Goal: Task Accomplishment & Management: Manage account settings

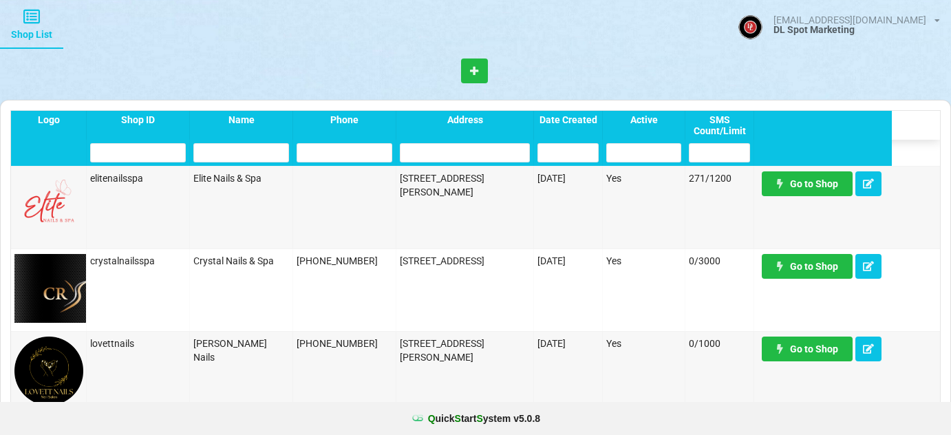
select select "25"
click at [811, 182] on link "Go to Shop" at bounding box center [807, 183] width 91 height 25
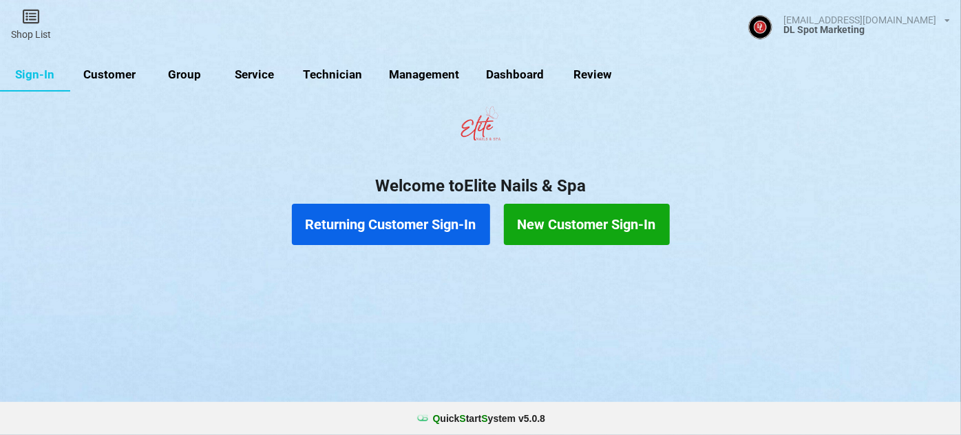
click at [118, 72] on link "Customer" at bounding box center [109, 74] width 79 height 33
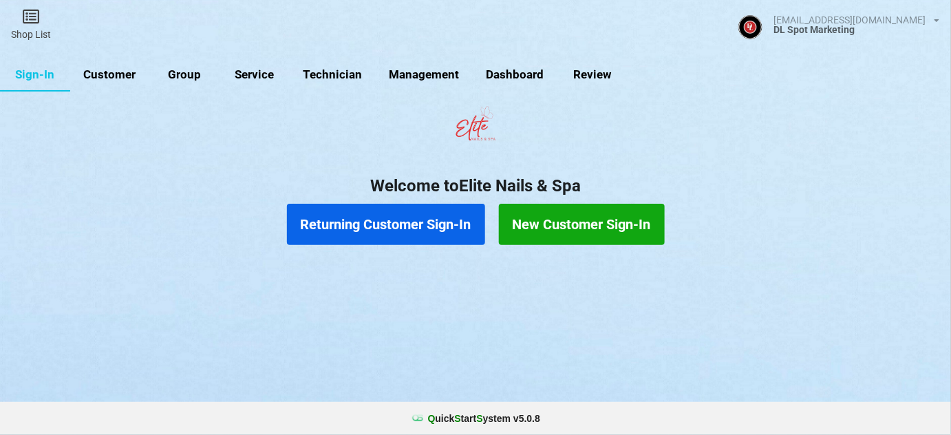
select select "25"
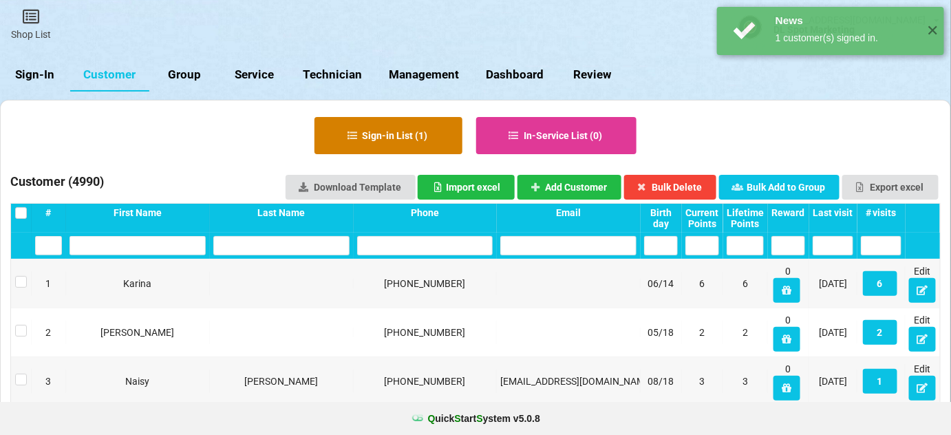
click at [418, 137] on button "Sign-in List ( 1 )" at bounding box center [389, 135] width 148 height 37
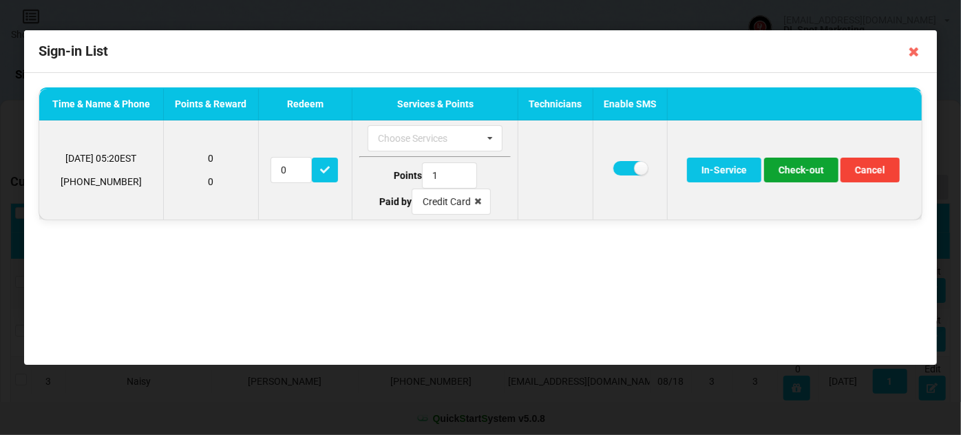
click at [799, 167] on button "Check-out" at bounding box center [801, 170] width 74 height 25
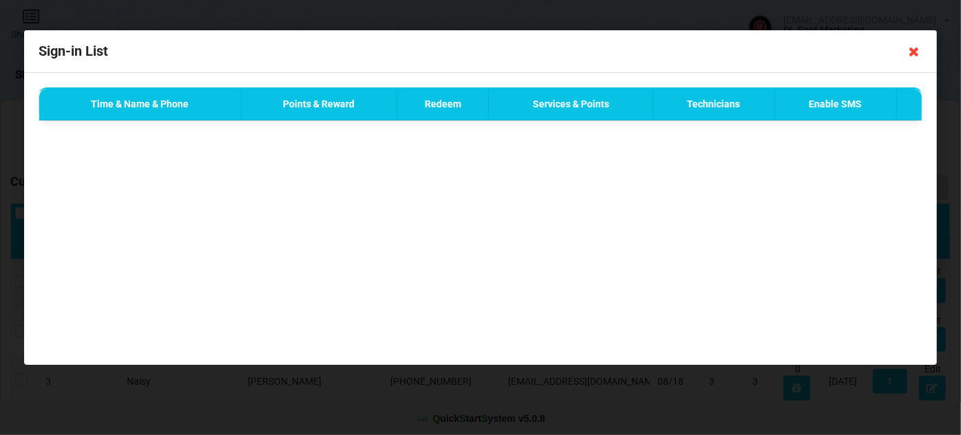
click at [913, 52] on icon at bounding box center [914, 52] width 22 height 22
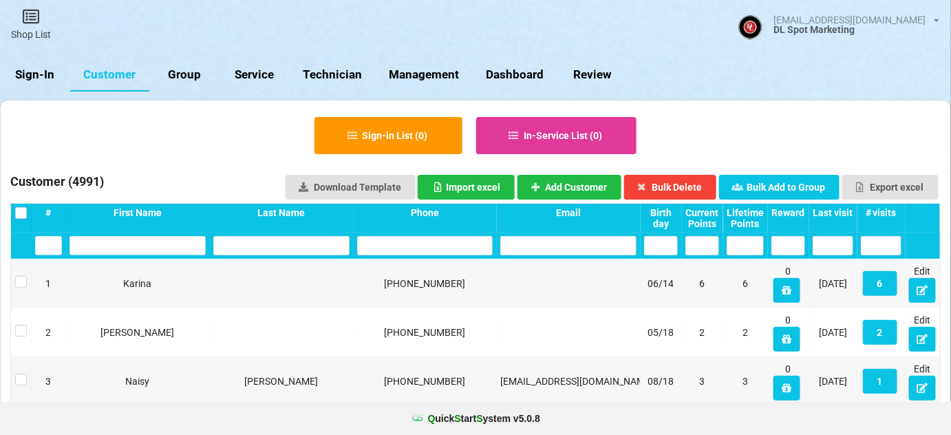
click at [32, 71] on link "Sign-In" at bounding box center [35, 74] width 70 height 33
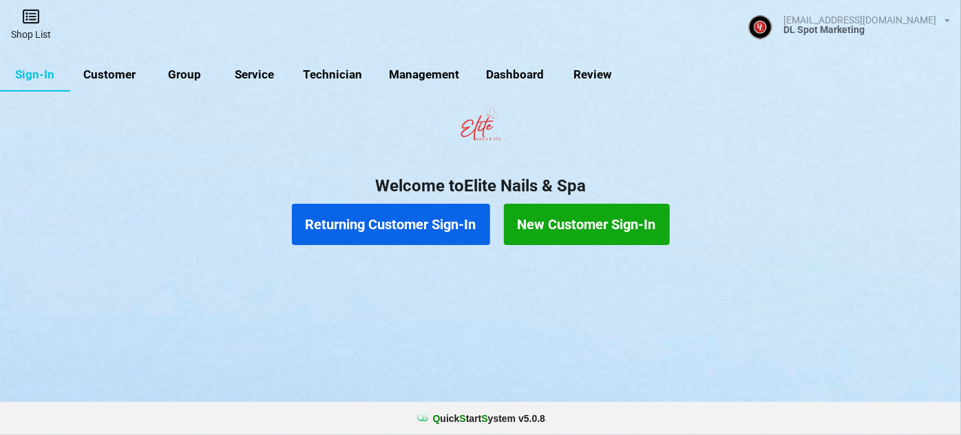
click at [35, 29] on link "Shop List" at bounding box center [31, 24] width 62 height 49
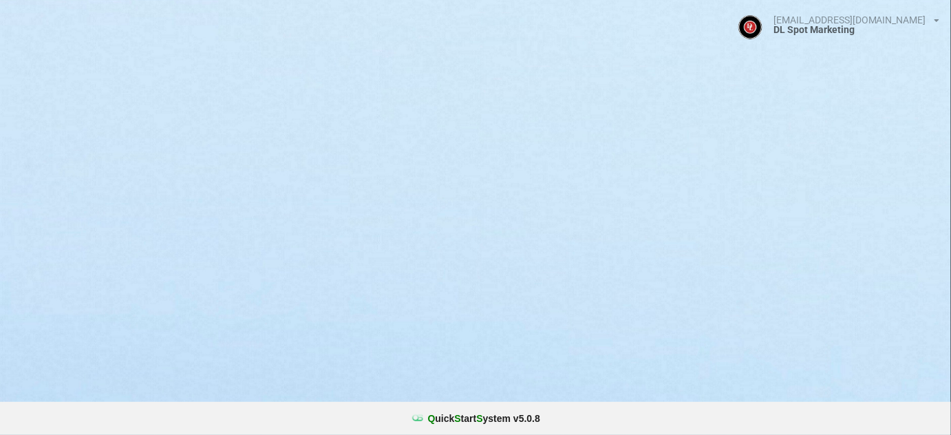
select select "25"
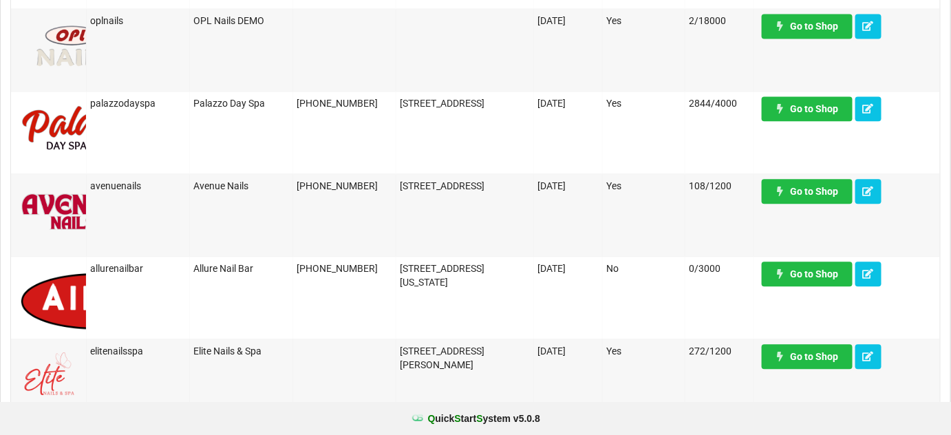
scroll to position [1001, 0]
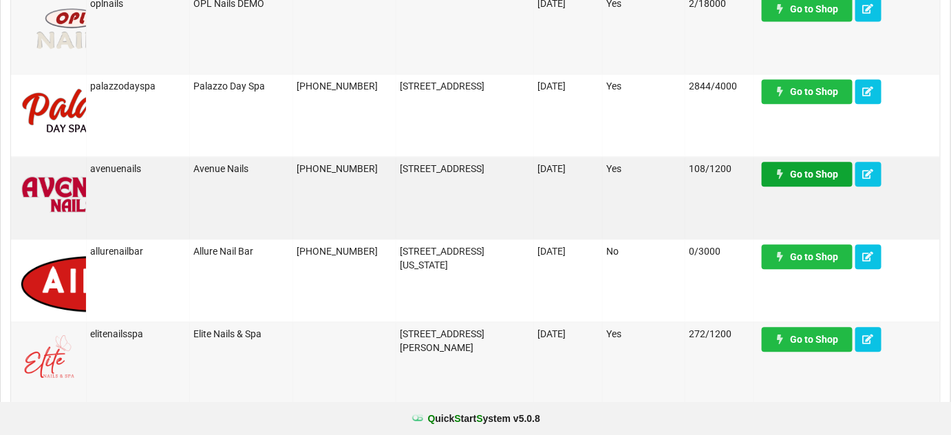
click at [805, 173] on link "Go to Shop" at bounding box center [807, 174] width 91 height 25
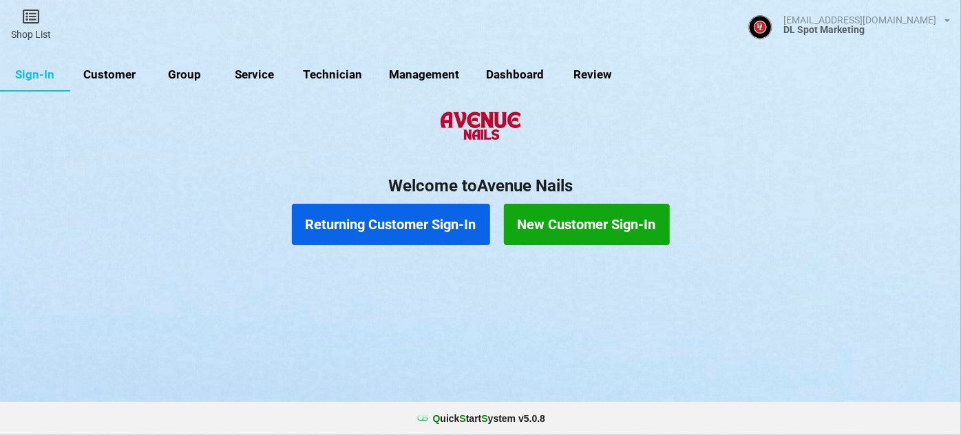
click at [116, 67] on link "Customer" at bounding box center [109, 74] width 79 height 33
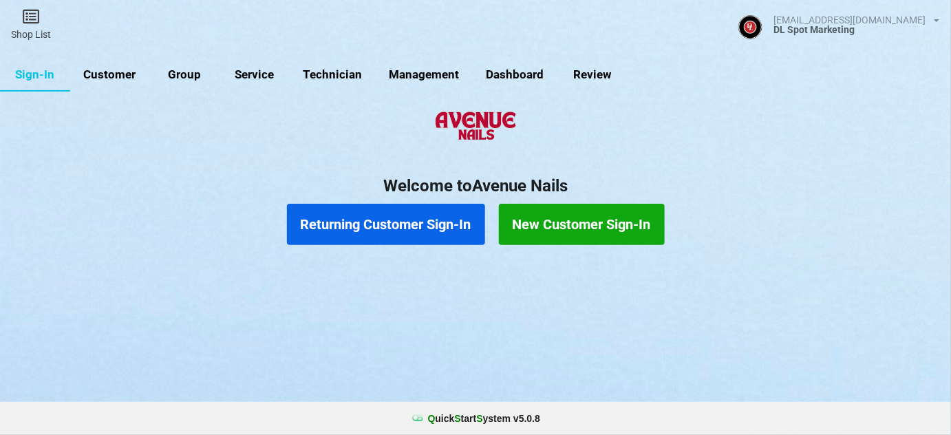
select select "25"
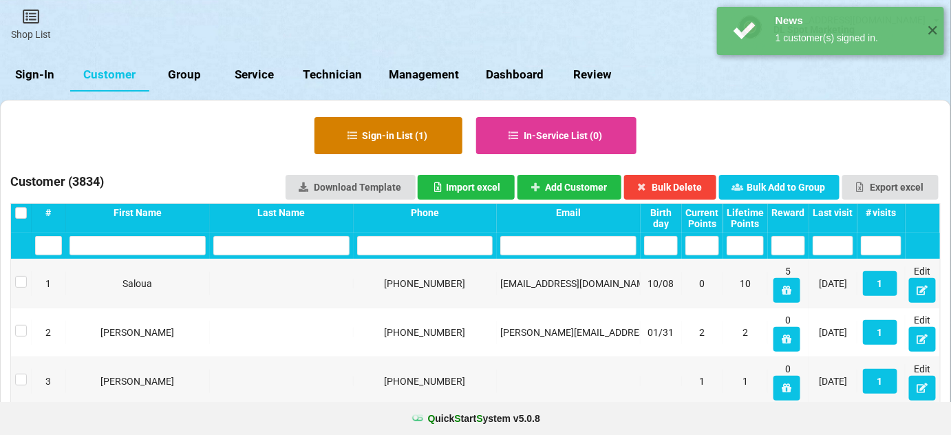
click at [385, 128] on button "Sign-in List ( 1 )" at bounding box center [389, 135] width 148 height 37
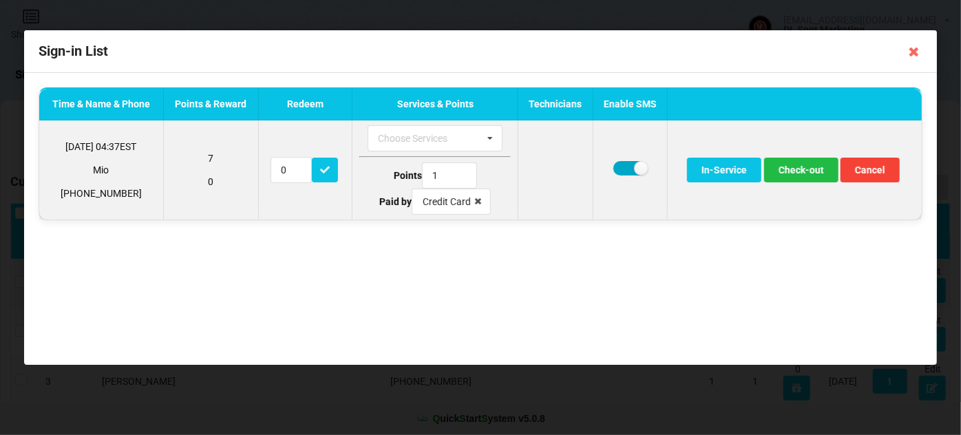
click at [628, 164] on label at bounding box center [630, 168] width 34 height 14
checkbox input "false"
click at [816, 168] on button "Check-out" at bounding box center [801, 170] width 74 height 25
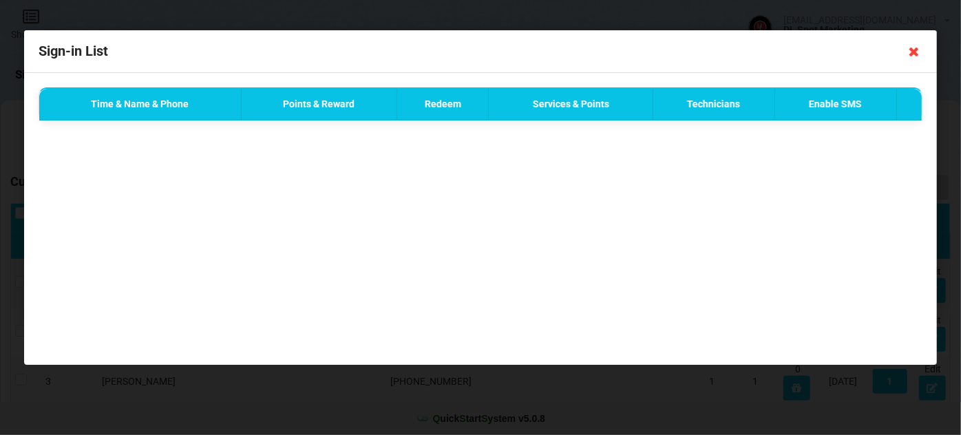
click at [917, 52] on icon at bounding box center [914, 52] width 22 height 22
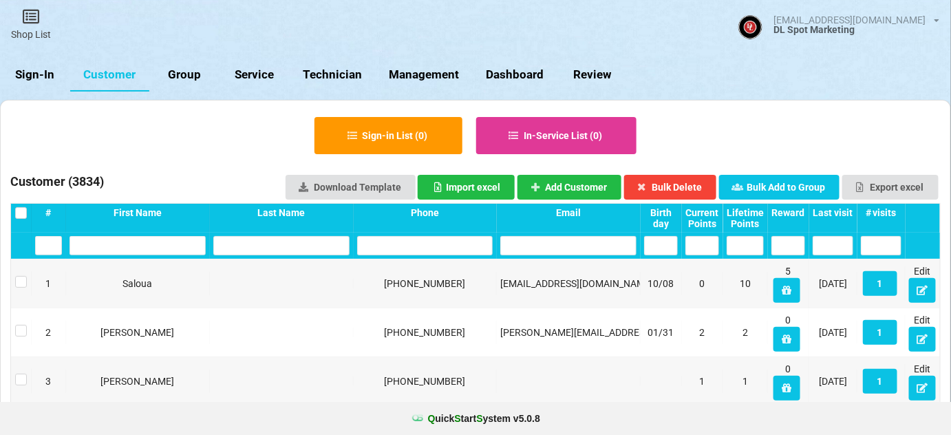
click at [42, 74] on link "Sign-In" at bounding box center [35, 74] width 70 height 33
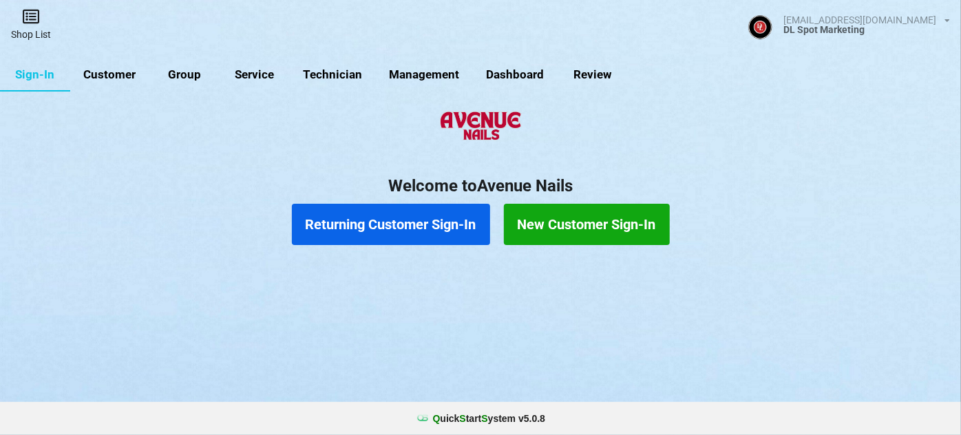
click at [31, 32] on link "Shop List" at bounding box center [31, 24] width 62 height 49
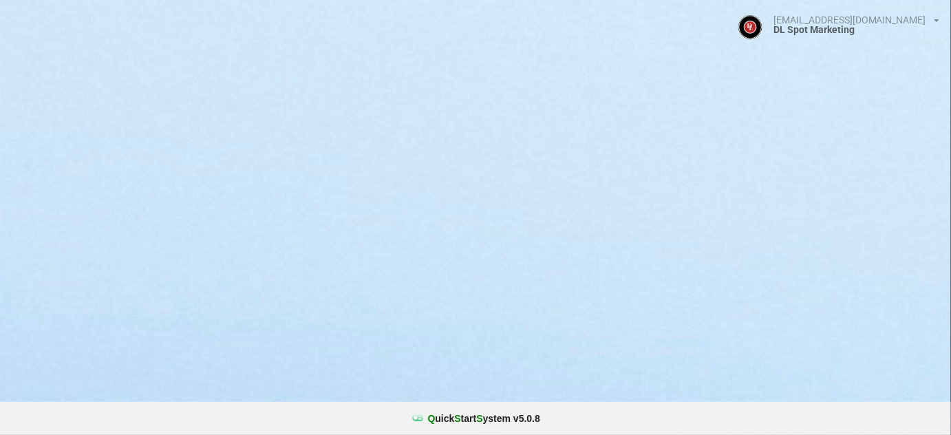
select select "25"
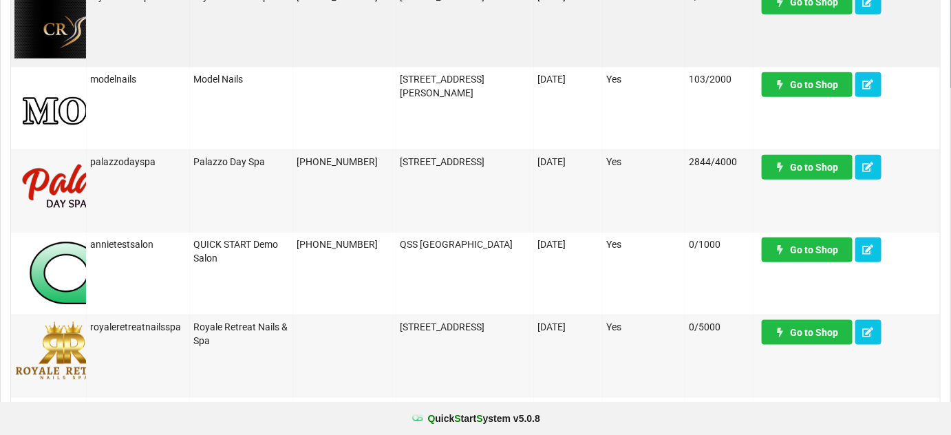
scroll to position [416, 0]
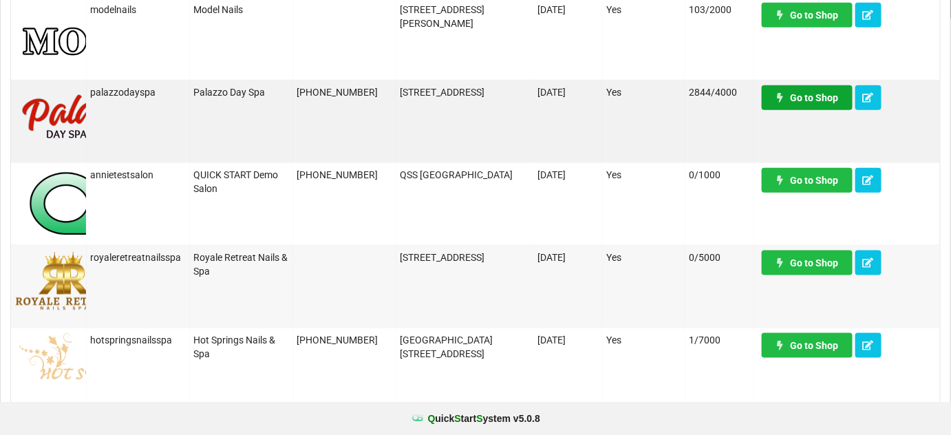
click at [825, 92] on link "Go to Shop" at bounding box center [807, 97] width 91 height 25
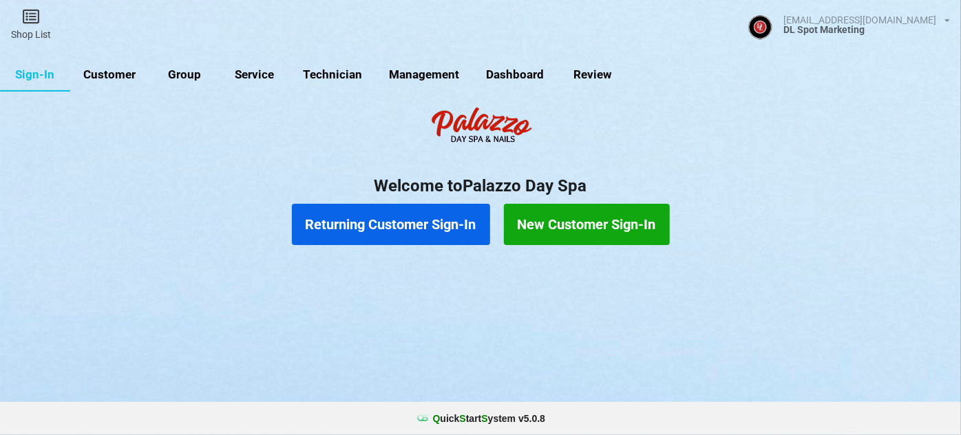
click at [107, 73] on link "Customer" at bounding box center [109, 74] width 79 height 33
select select "25"
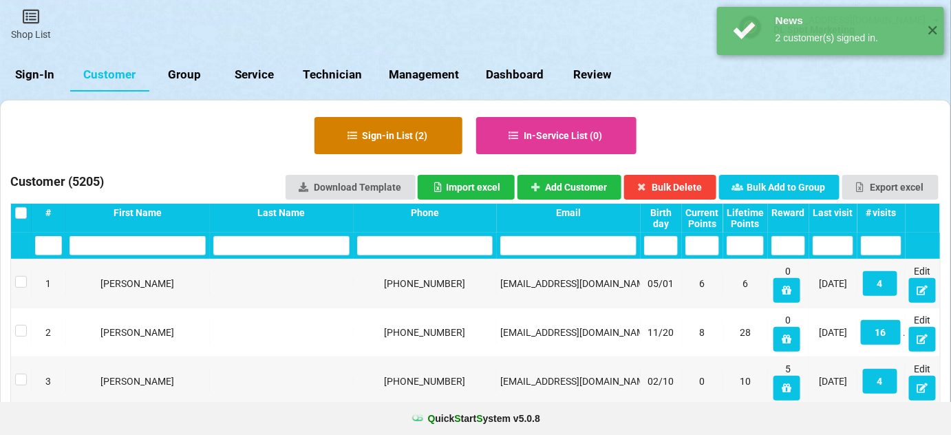
click at [367, 136] on button "Sign-in List ( 2 )" at bounding box center [389, 135] width 148 height 37
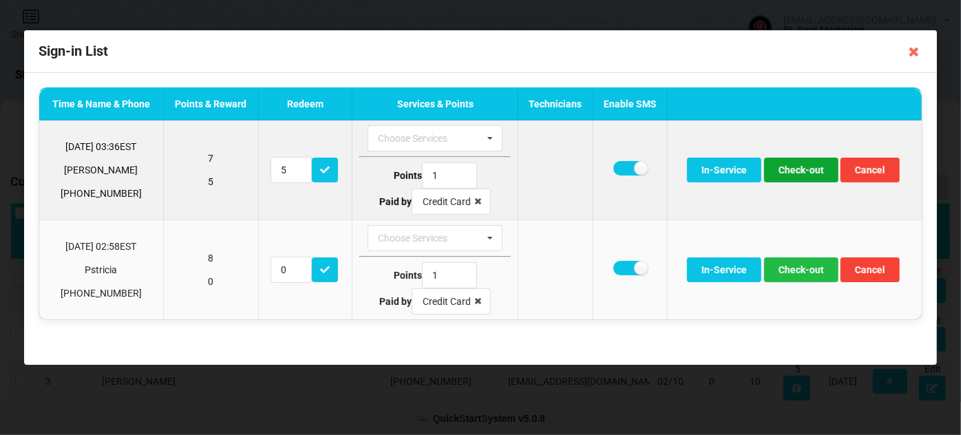
click at [797, 174] on button "Check-out" at bounding box center [801, 170] width 74 height 25
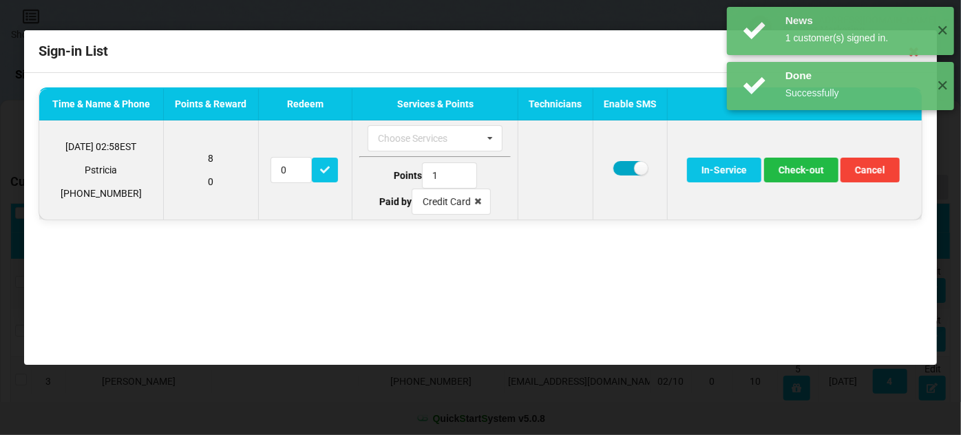
click at [626, 167] on label at bounding box center [630, 168] width 34 height 14
checkbox input "false"
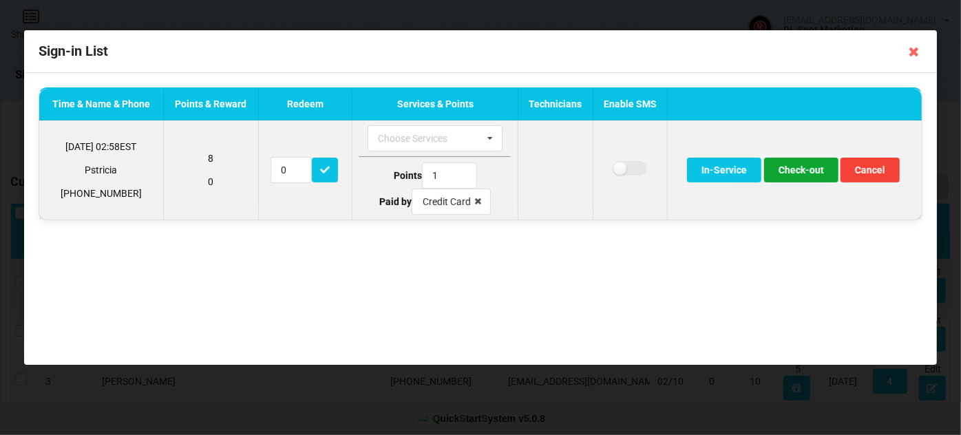
click at [805, 172] on button "Check-out" at bounding box center [801, 170] width 74 height 25
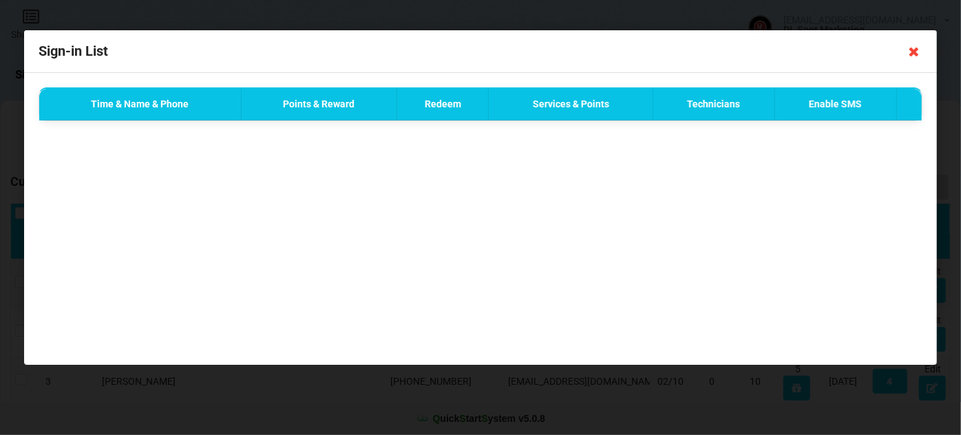
click at [913, 50] on icon at bounding box center [914, 52] width 22 height 22
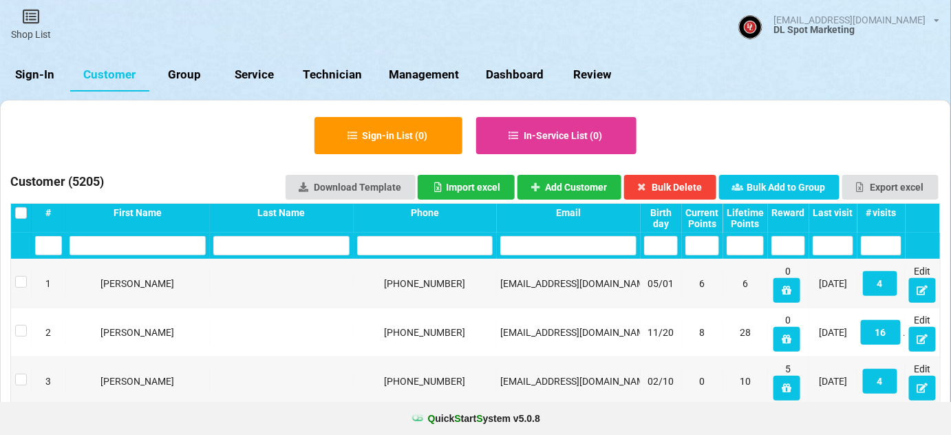
click at [35, 80] on link "Sign-In" at bounding box center [35, 74] width 70 height 33
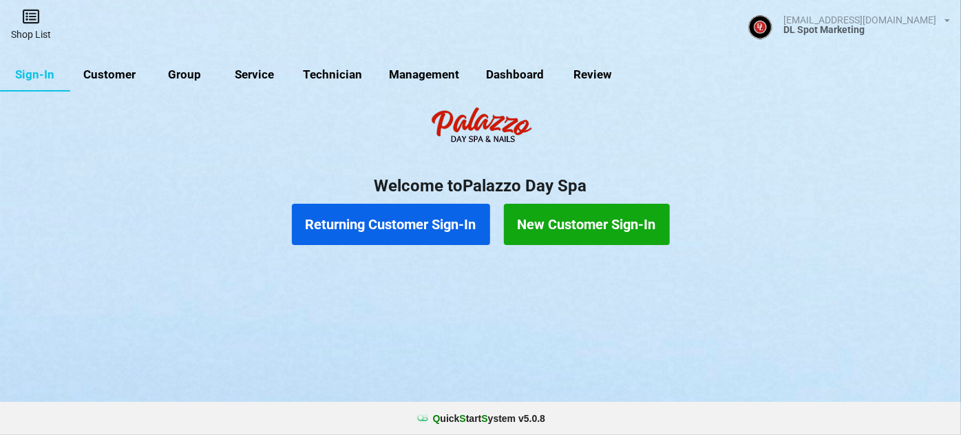
click at [39, 34] on link "Shop List" at bounding box center [31, 24] width 62 height 49
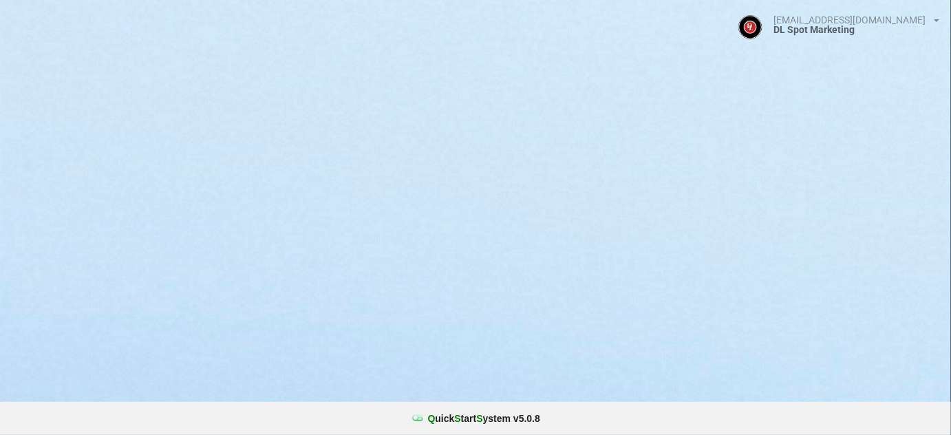
select select "25"
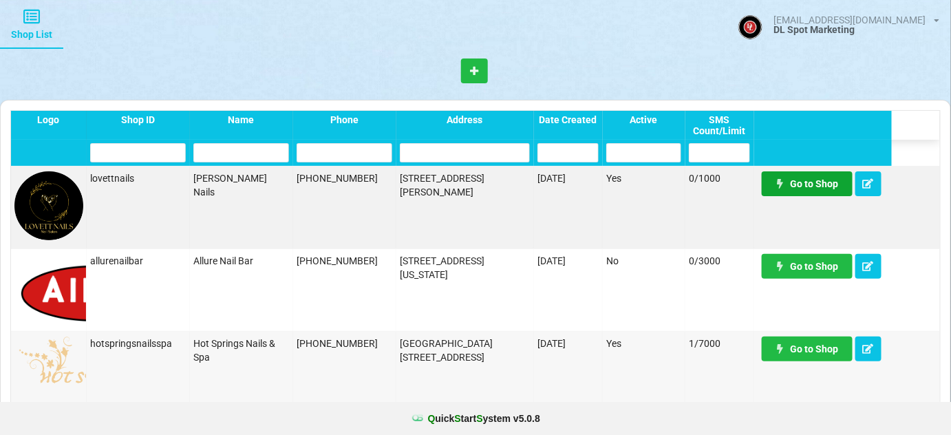
click at [816, 183] on link "Go to Shop" at bounding box center [807, 183] width 91 height 25
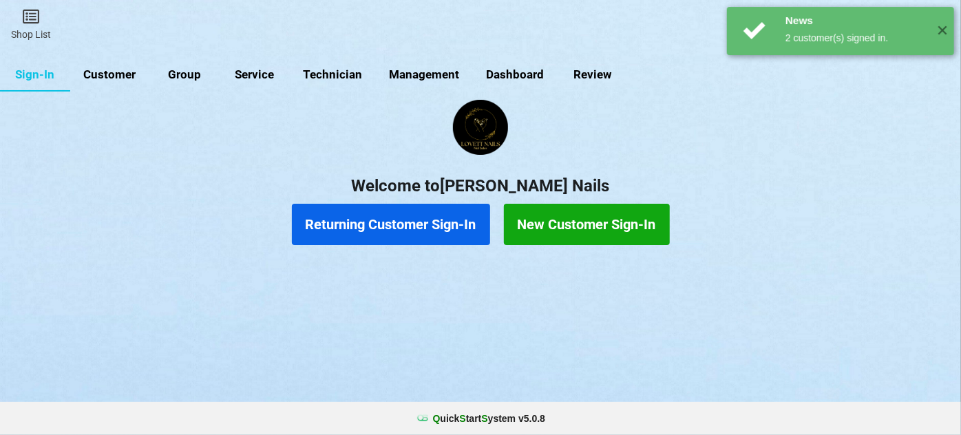
click at [125, 77] on link "Customer" at bounding box center [109, 74] width 79 height 33
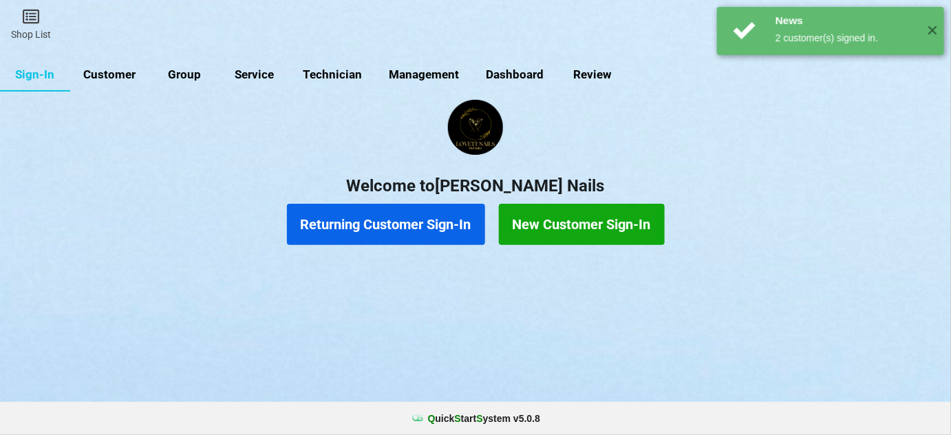
select select "25"
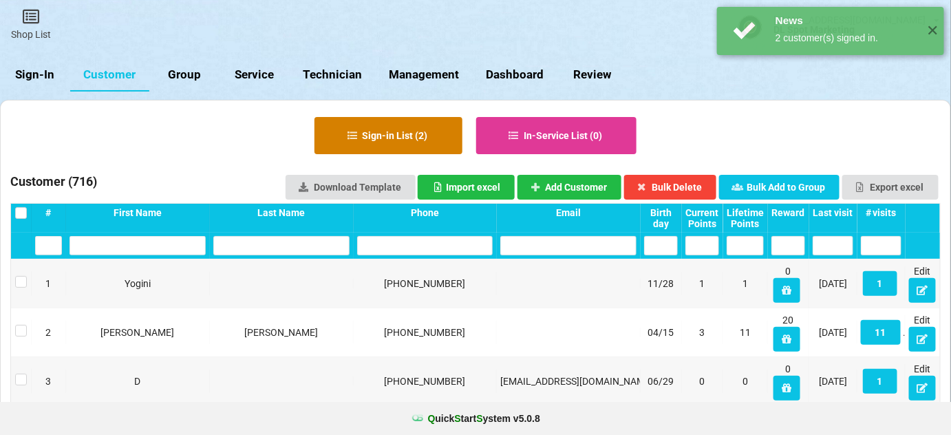
click at [416, 129] on button "Sign-in List ( 2 )" at bounding box center [389, 135] width 148 height 37
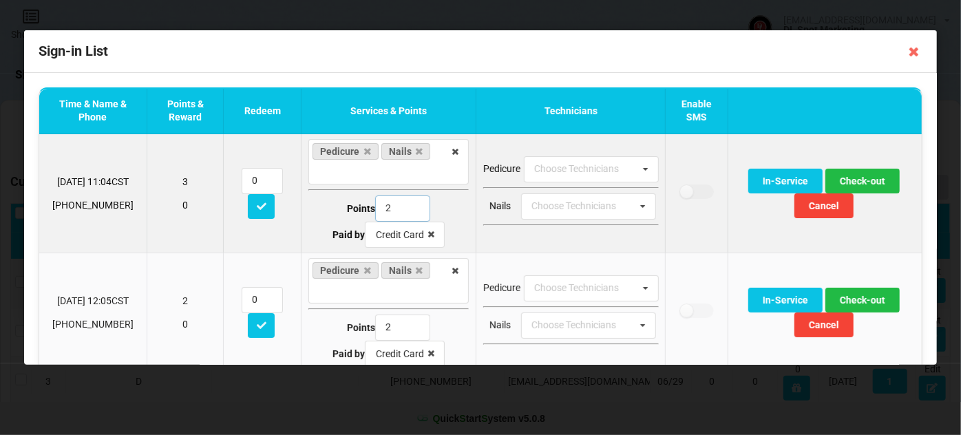
drag, startPoint x: 391, startPoint y: 205, endPoint x: 350, endPoint y: 219, distance: 42.9
click at [356, 216] on div "Points 2" at bounding box center [388, 208] width 160 height 26
type input "1"
click at [868, 181] on button "Check-out" at bounding box center [862, 181] width 74 height 25
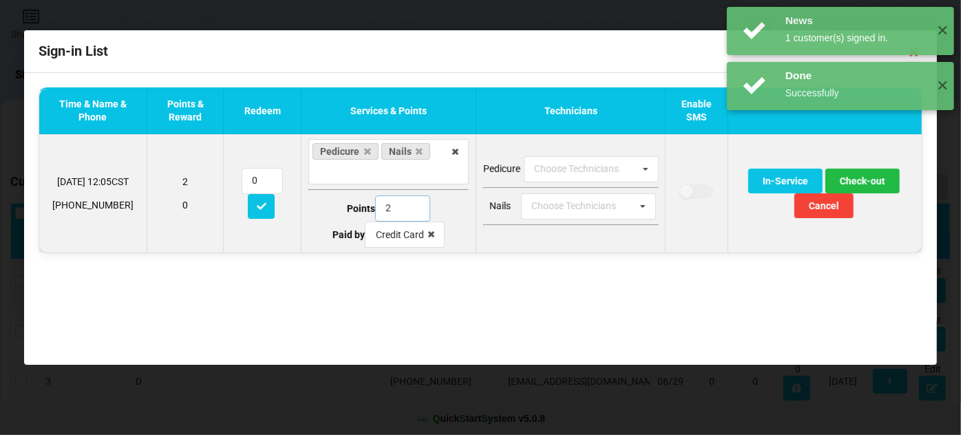
drag, startPoint x: 383, startPoint y: 211, endPoint x: 365, endPoint y: 215, distance: 18.4
click at [367, 215] on div "Points 2" at bounding box center [388, 208] width 160 height 26
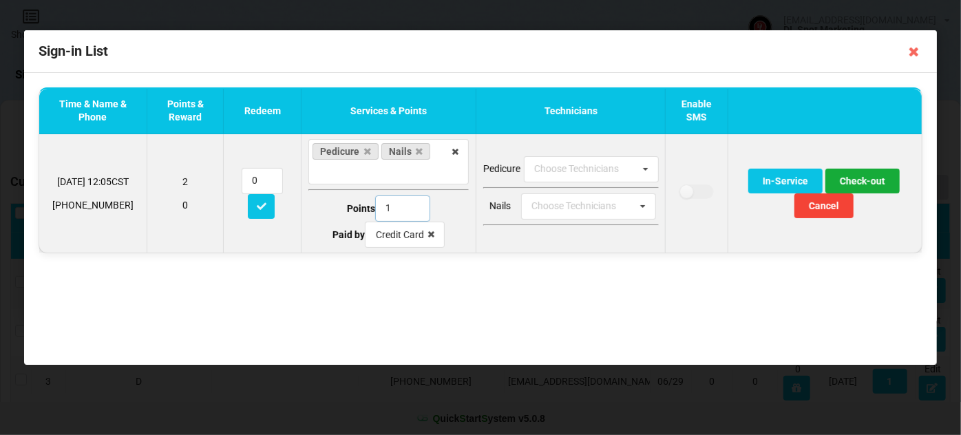
type input "1"
click at [875, 182] on button "Check-out" at bounding box center [862, 181] width 74 height 25
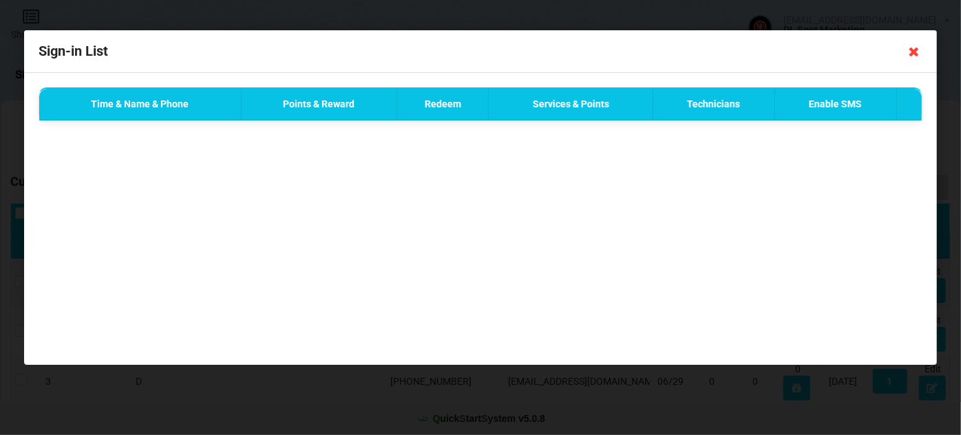
click at [915, 52] on icon at bounding box center [914, 52] width 22 height 22
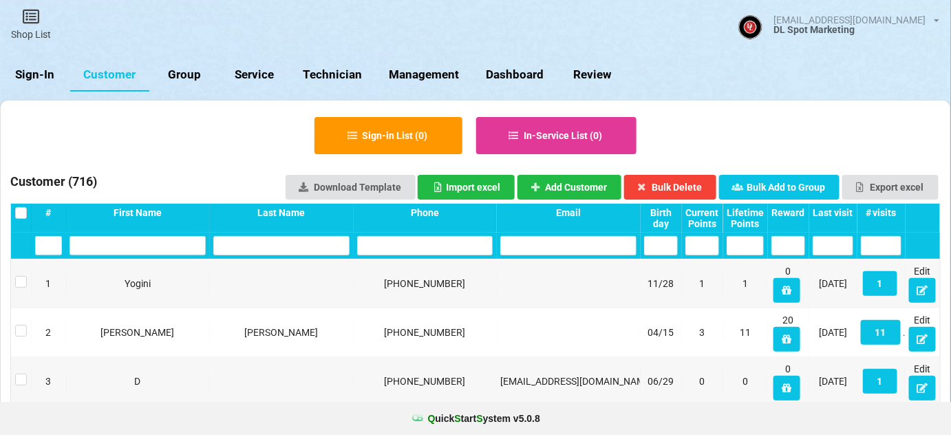
click at [840, 213] on div "Last visit" at bounding box center [833, 212] width 41 height 11
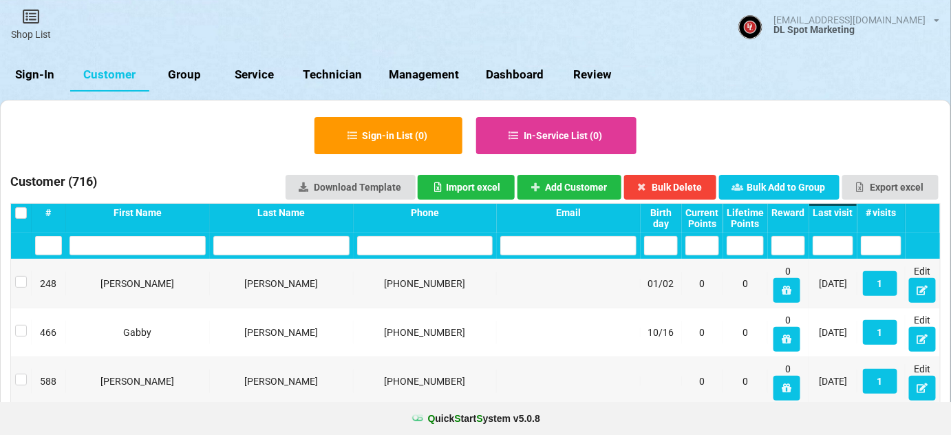
click at [840, 213] on div "Last visit" at bounding box center [833, 212] width 41 height 11
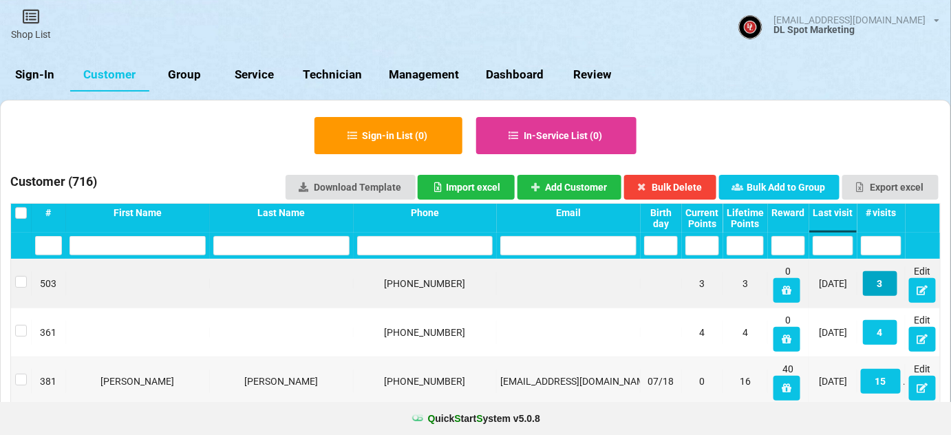
click at [877, 285] on button "3" at bounding box center [880, 283] width 34 height 25
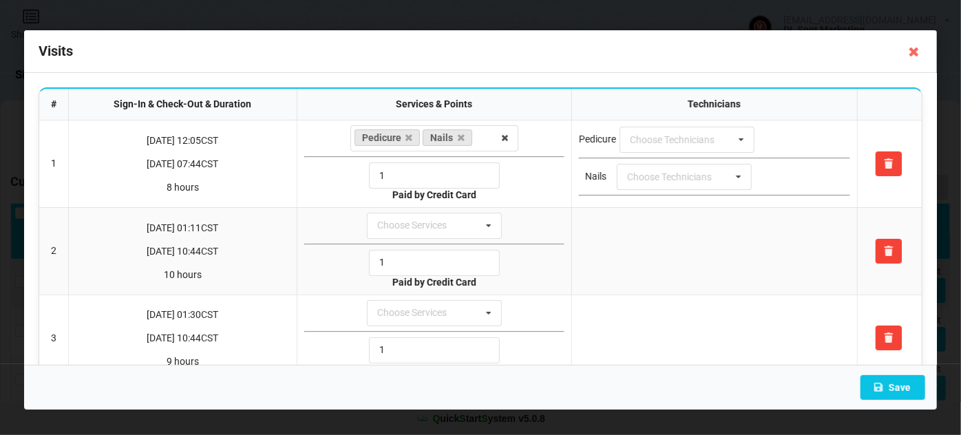
drag, startPoint x: 915, startPoint y: 48, endPoint x: 914, endPoint y: 55, distance: 6.9
click at [914, 50] on icon at bounding box center [914, 52] width 22 height 22
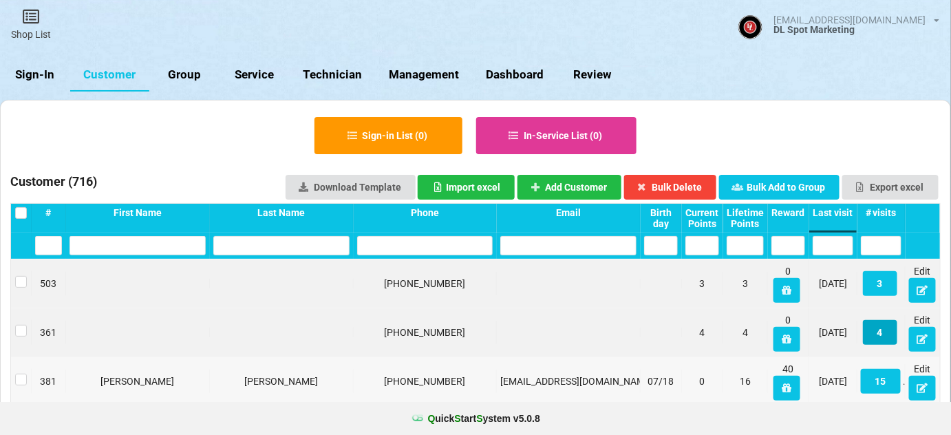
click at [884, 330] on button "4" at bounding box center [880, 332] width 34 height 25
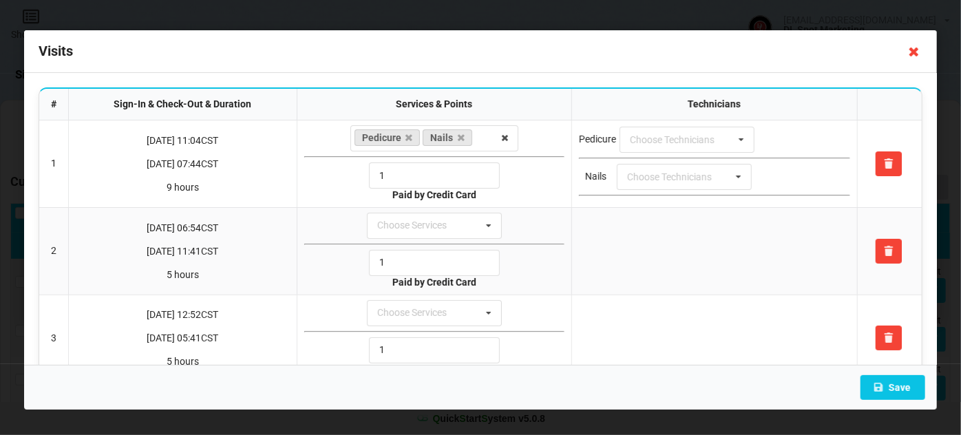
click at [915, 54] on icon at bounding box center [914, 52] width 22 height 22
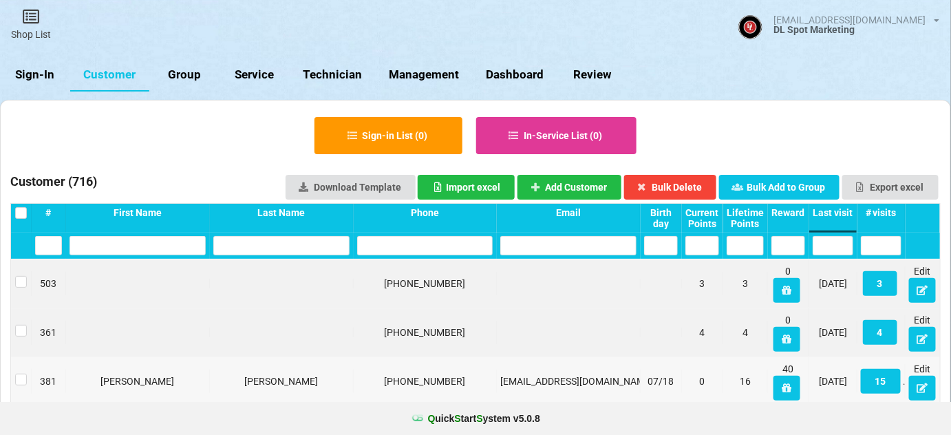
click at [44, 73] on link "Sign-In" at bounding box center [35, 74] width 70 height 33
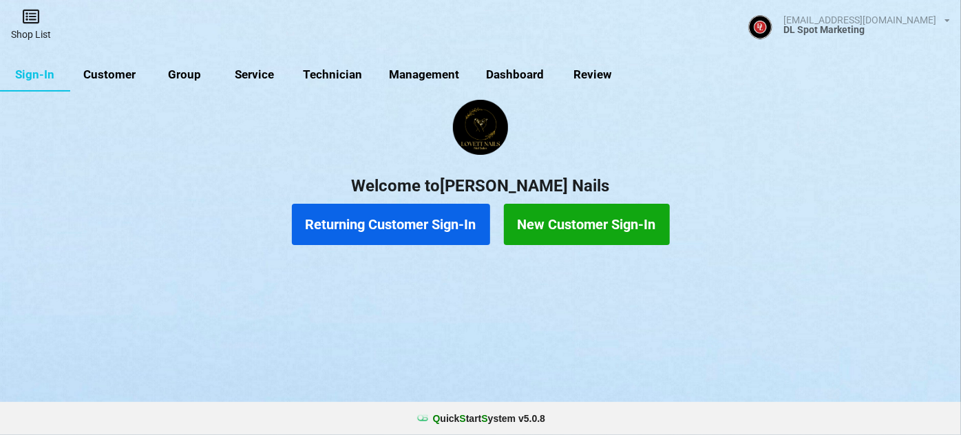
click at [31, 25] on link "Shop List" at bounding box center [31, 24] width 62 height 49
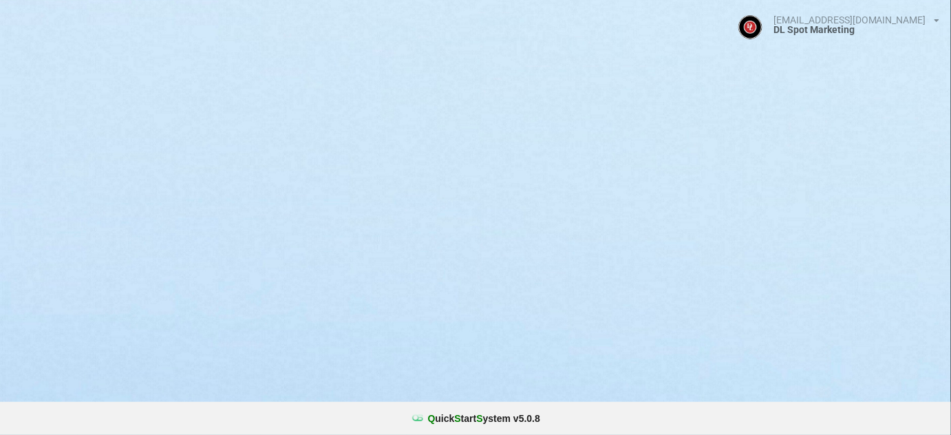
select select "25"
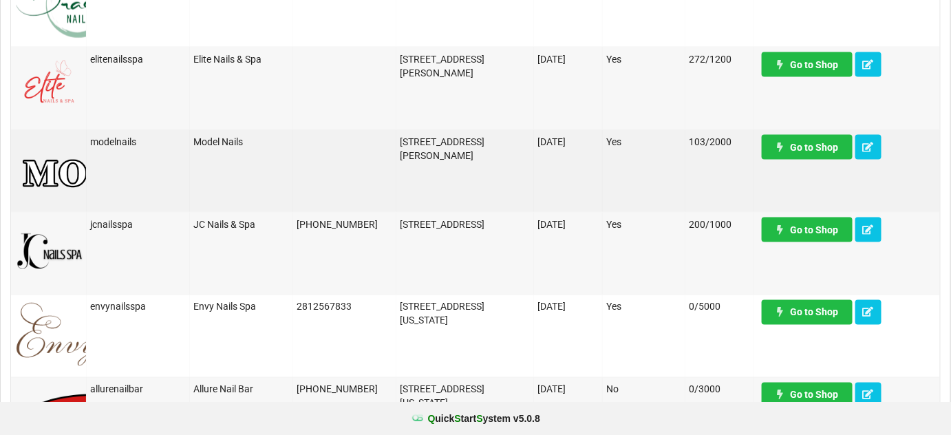
scroll to position [667, 0]
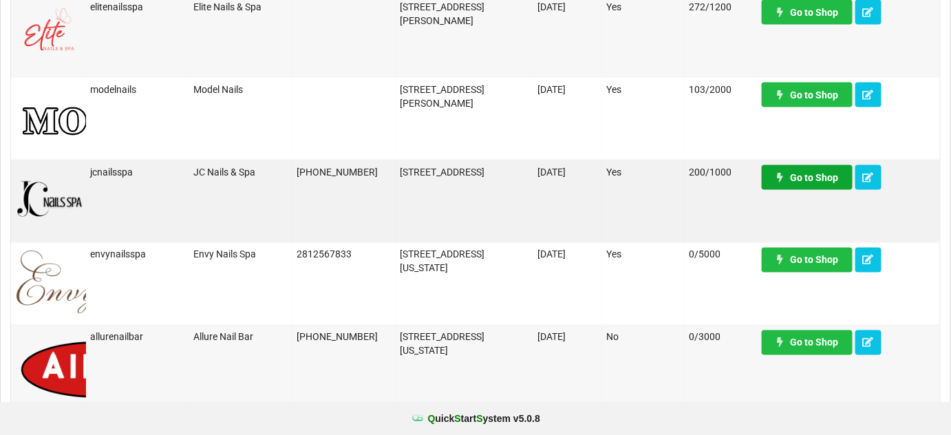
click at [819, 178] on link "Go to Shop" at bounding box center [807, 177] width 91 height 25
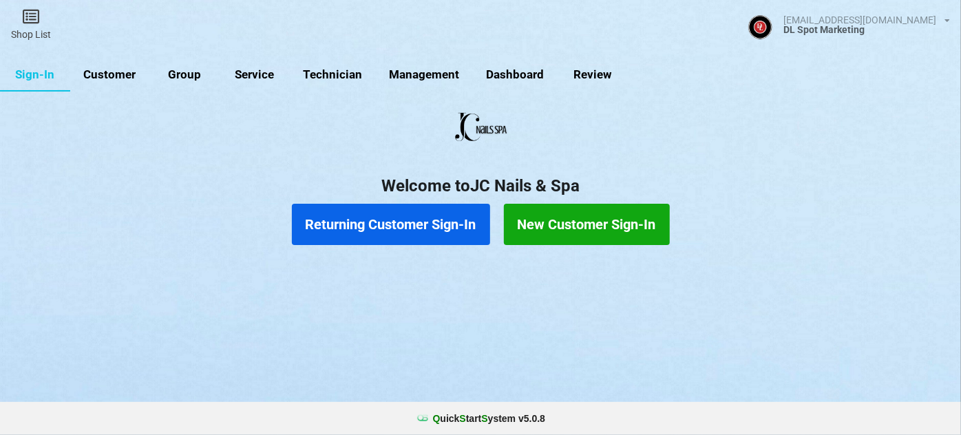
click at [117, 74] on link "Customer" at bounding box center [109, 74] width 79 height 33
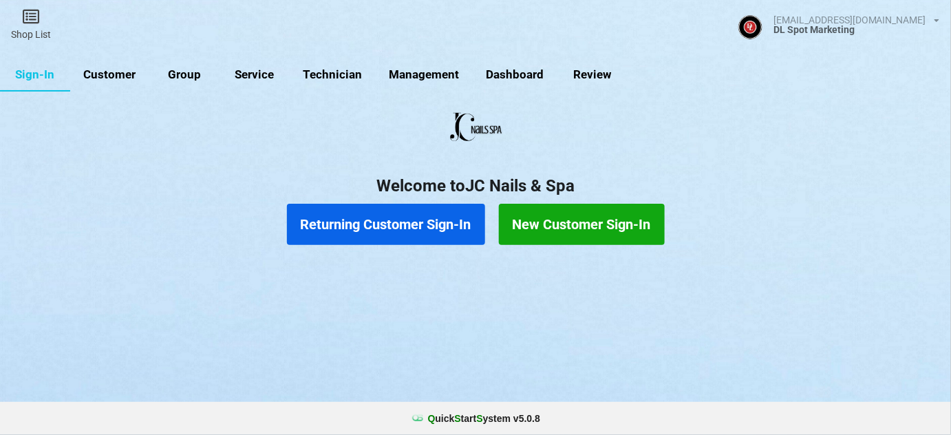
select select "25"
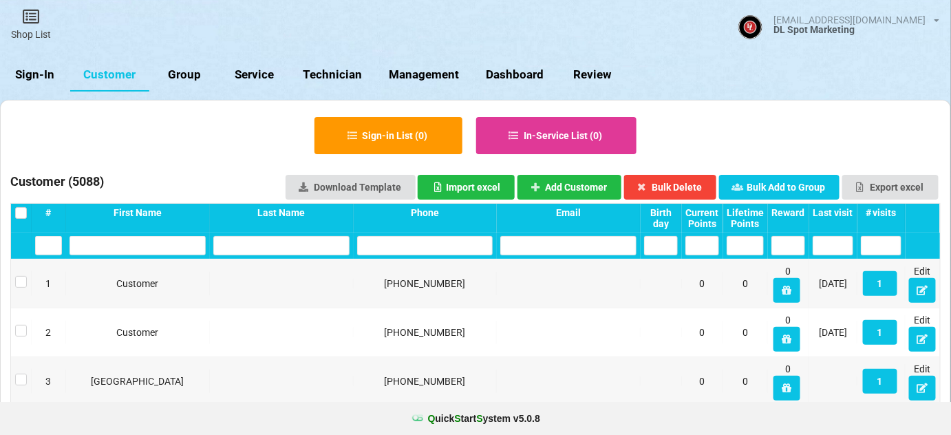
click at [32, 81] on link "Sign-In" at bounding box center [35, 74] width 70 height 33
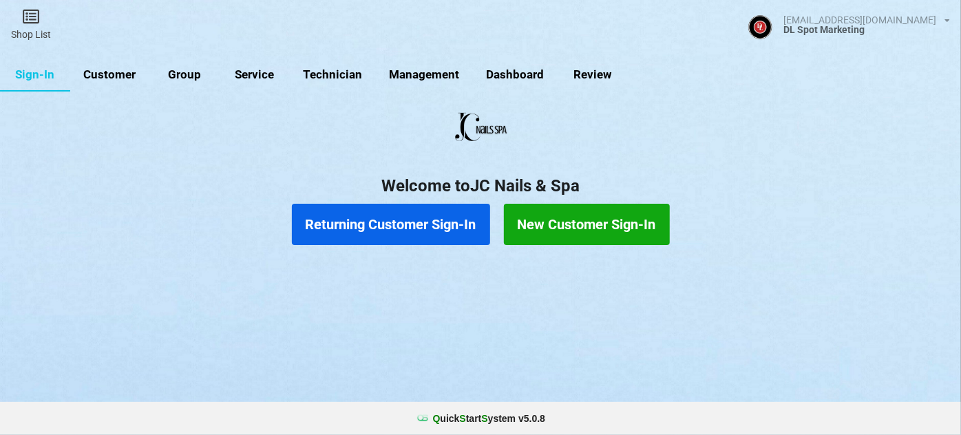
click at [446, 227] on button "Returning Customer Sign-In" at bounding box center [391, 224] width 198 height 41
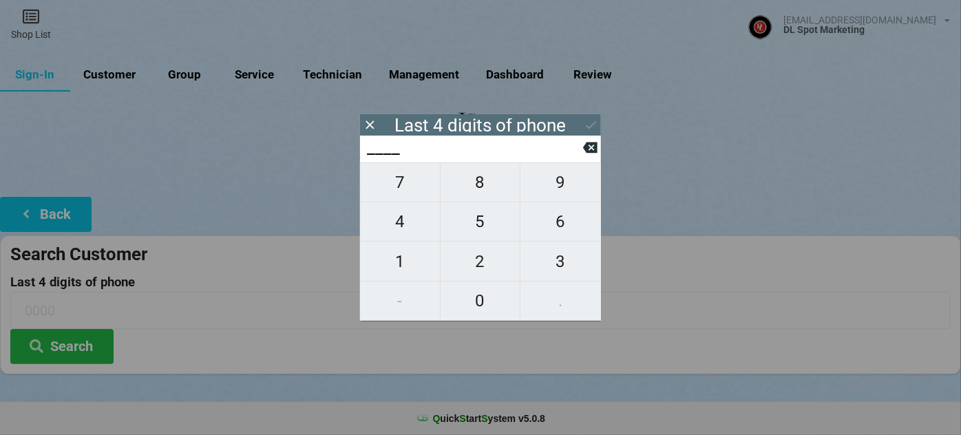
type input "3___"
type input "36__"
type input "368_"
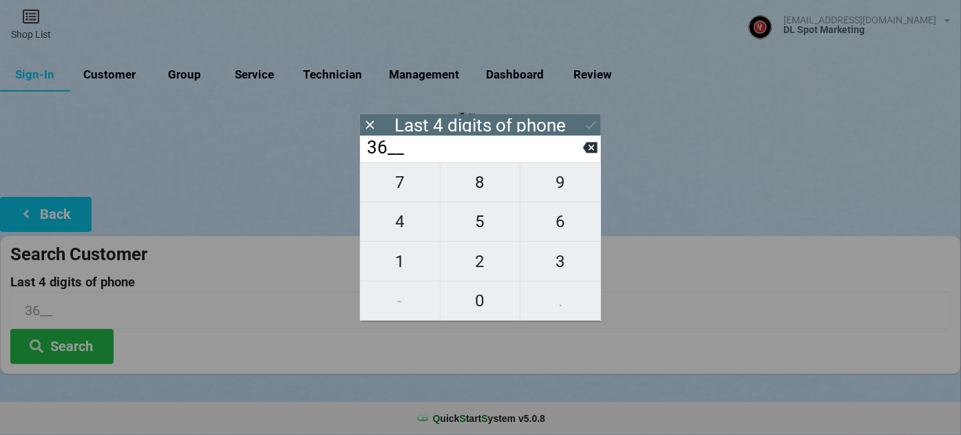
type input "368_"
type input "3688"
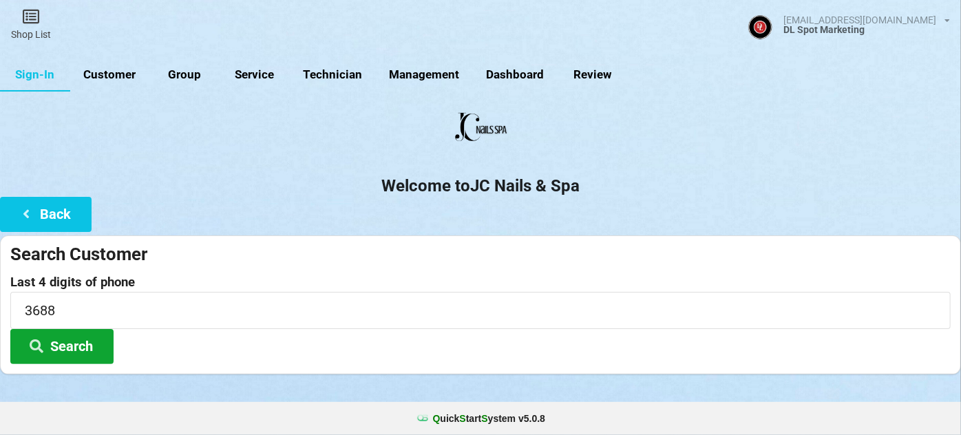
click at [66, 343] on button "Search" at bounding box center [61, 346] width 103 height 35
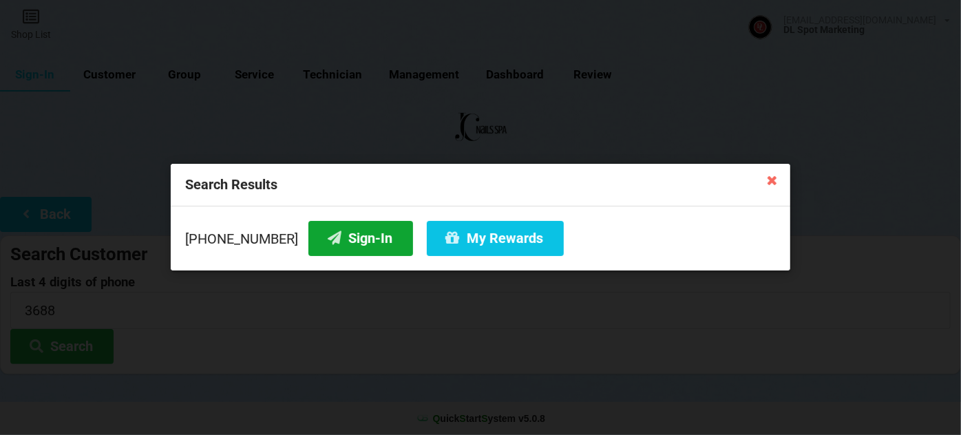
click at [345, 240] on button "Sign-In" at bounding box center [360, 238] width 105 height 35
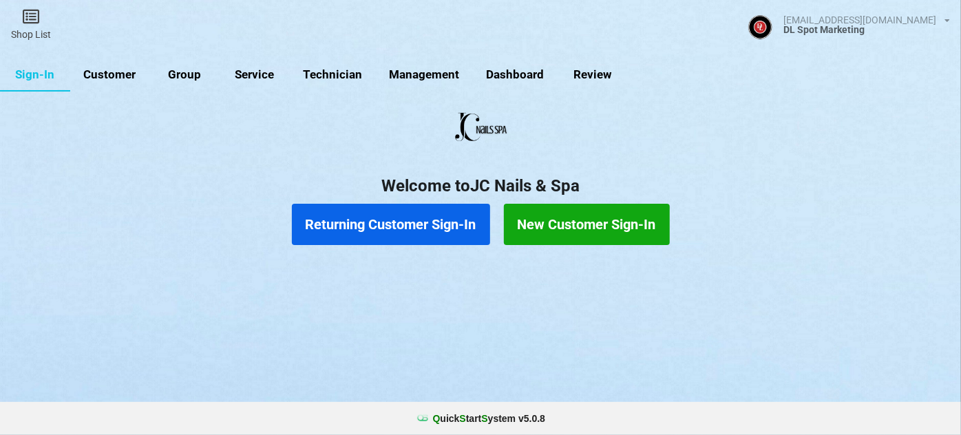
click at [362, 213] on button "Returning Customer Sign-In" at bounding box center [391, 224] width 198 height 41
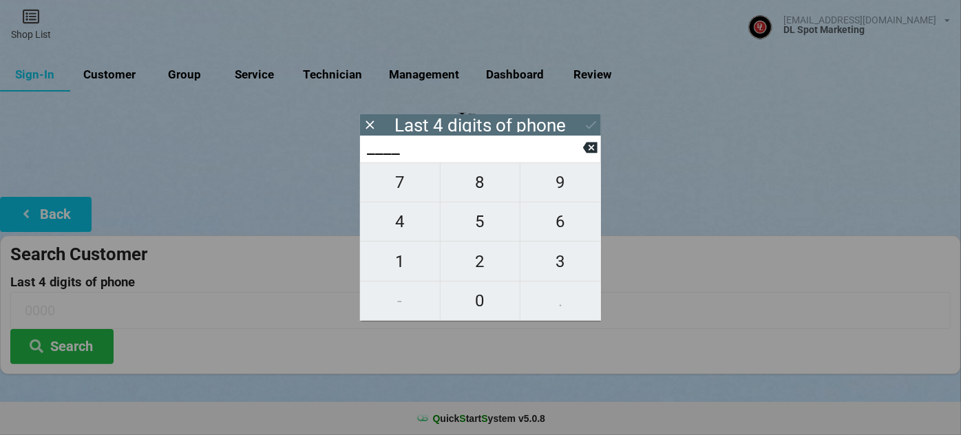
type input "6___"
type input "62__"
type input "629_"
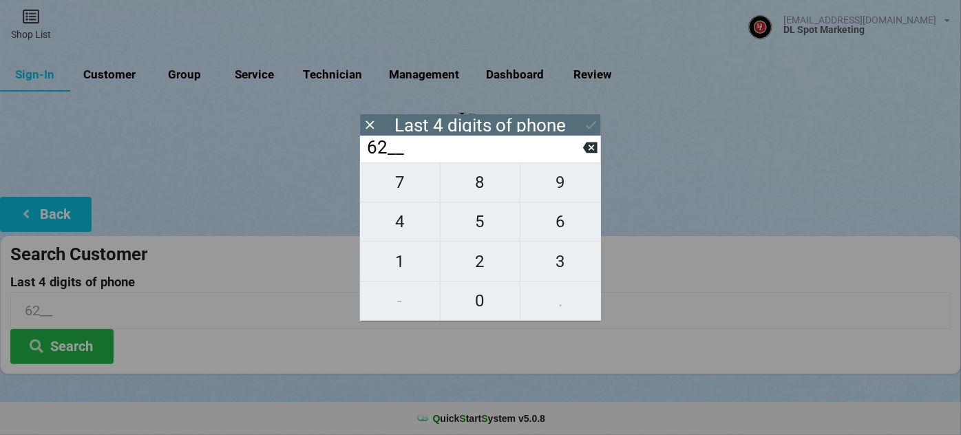
type input "629_"
type input "6297"
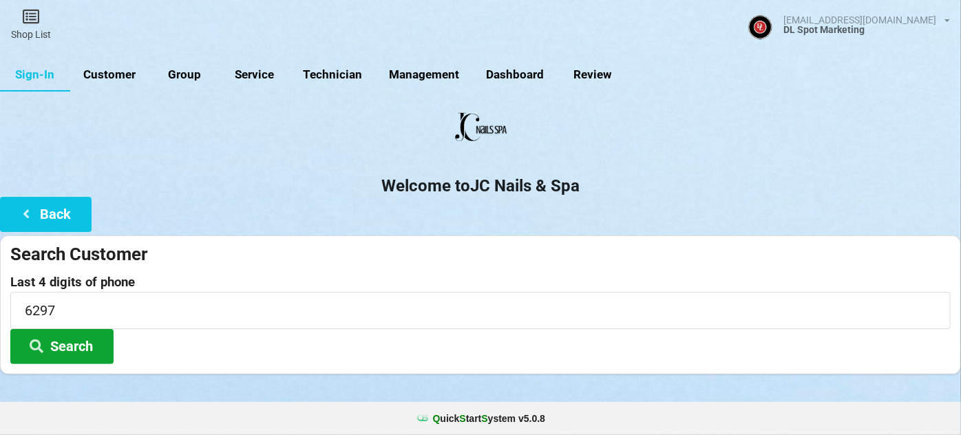
click at [59, 339] on button "Search" at bounding box center [61, 346] width 103 height 35
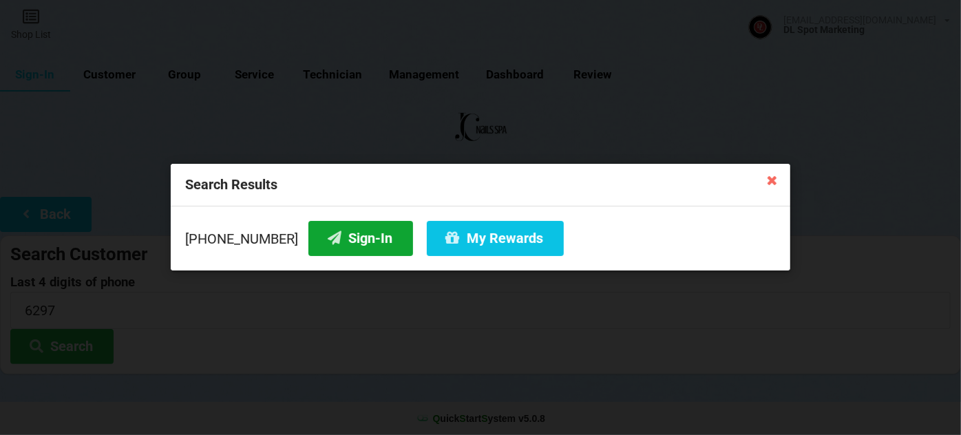
click at [339, 237] on button "Sign-In" at bounding box center [360, 238] width 105 height 35
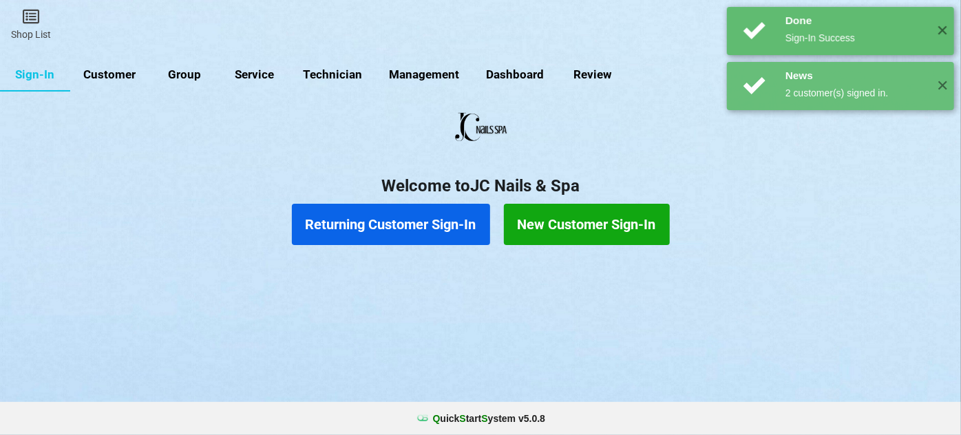
click at [402, 229] on button "Returning Customer Sign-In" at bounding box center [391, 224] width 198 height 41
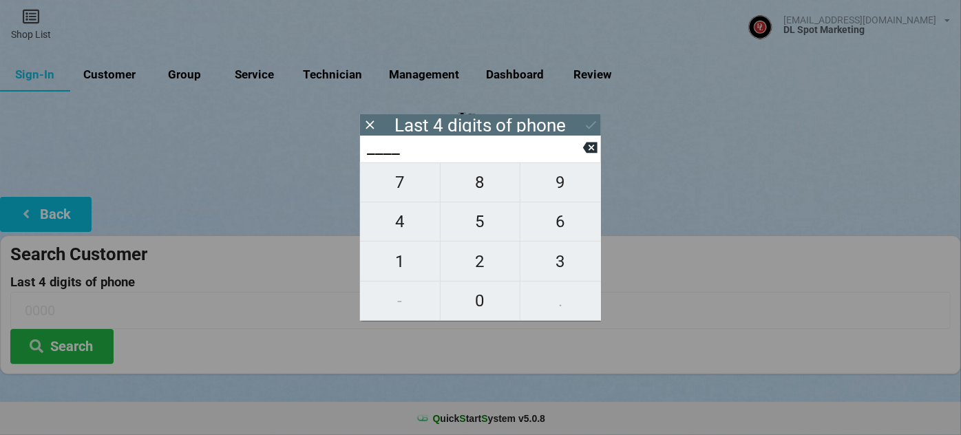
type input "5___"
type input "52__"
type input "528_"
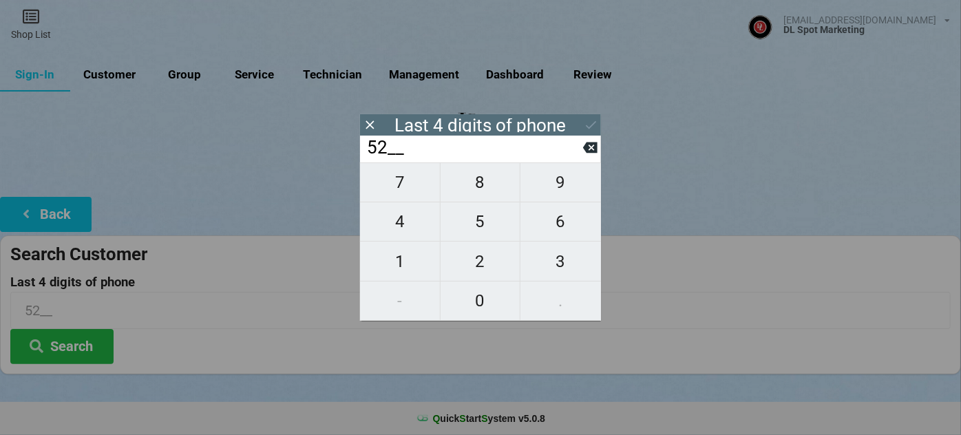
type input "528_"
type input "5280"
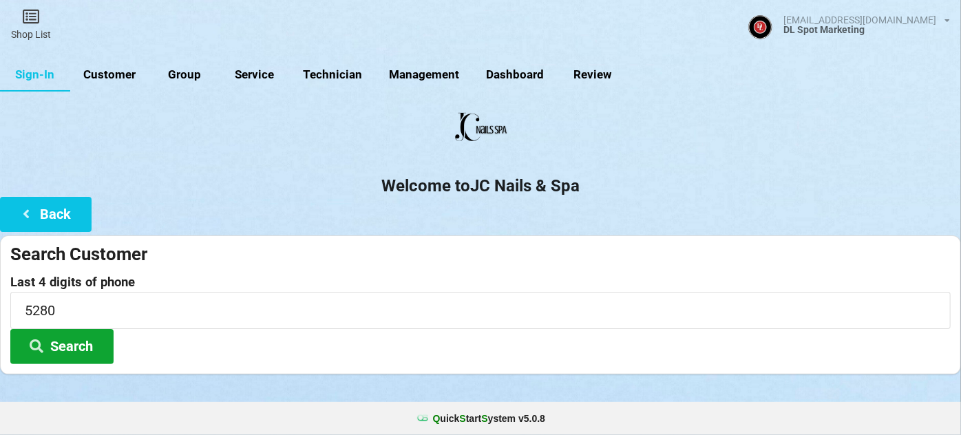
click at [100, 340] on button "Search" at bounding box center [61, 346] width 103 height 35
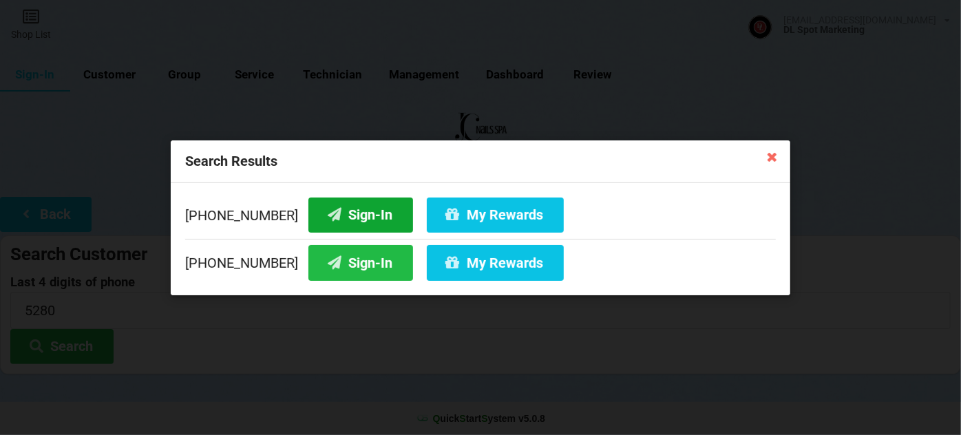
click at [361, 214] on button "Sign-In" at bounding box center [360, 214] width 105 height 35
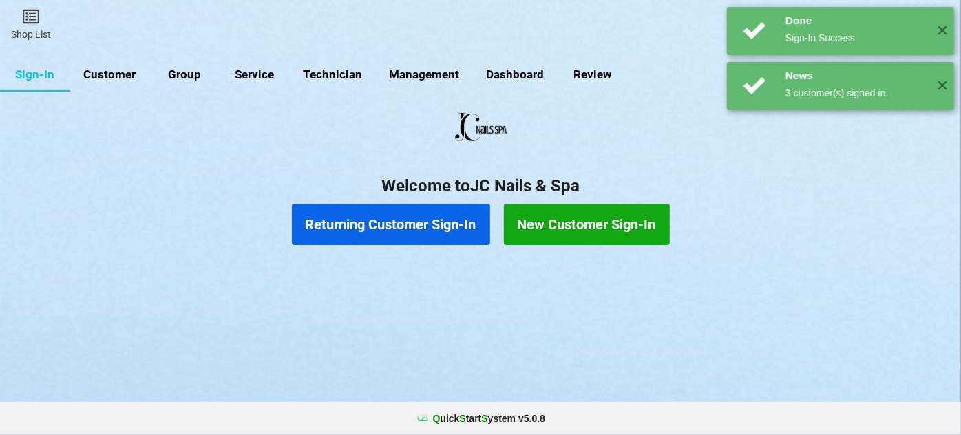
click at [376, 222] on button "Returning Customer Sign-In" at bounding box center [391, 224] width 198 height 41
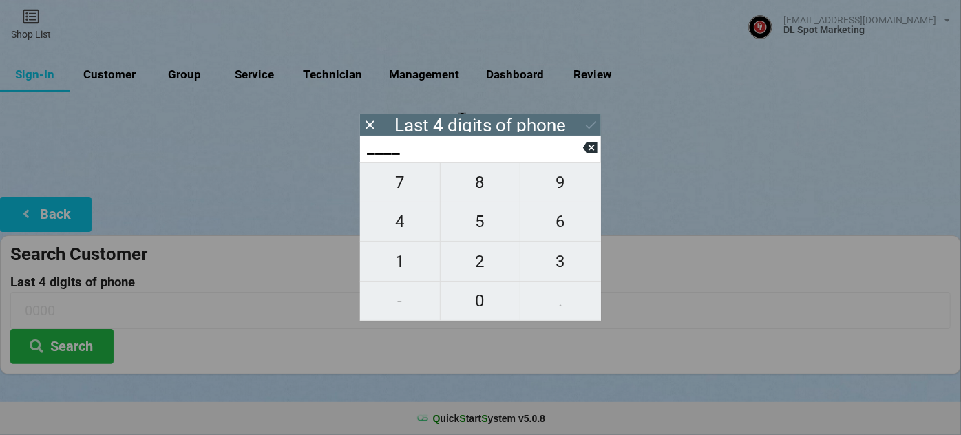
type input "9___"
type input "91__"
type input "917_"
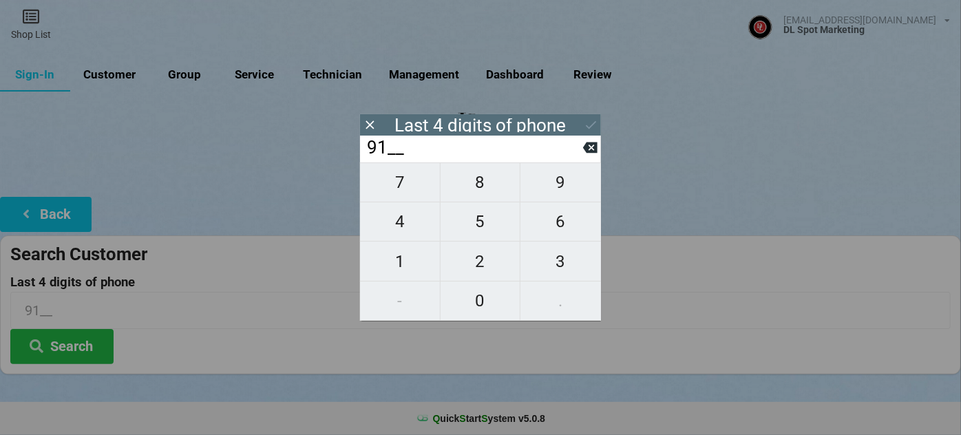
type input "917_"
type input "9171"
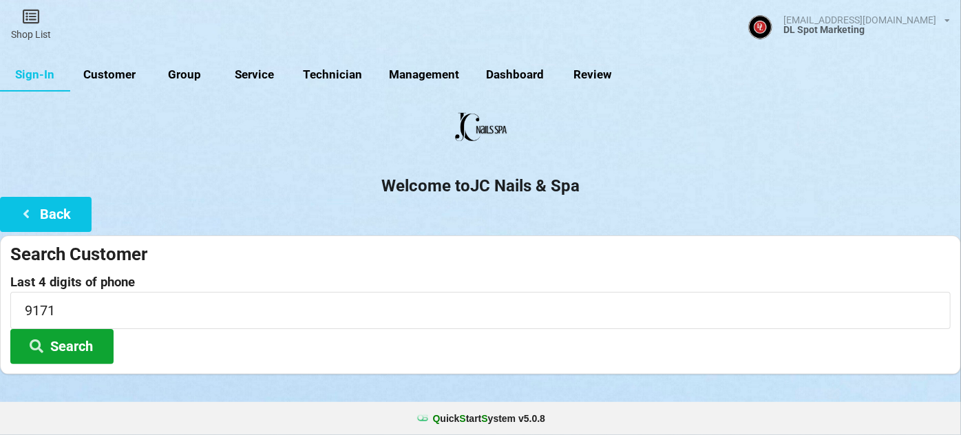
click at [54, 351] on button "Search" at bounding box center [61, 346] width 103 height 35
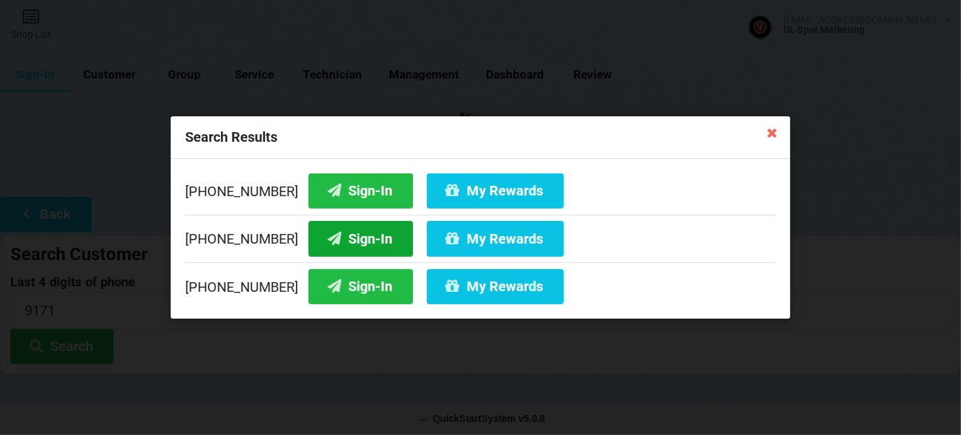
click at [330, 235] on button "Sign-In" at bounding box center [360, 238] width 105 height 35
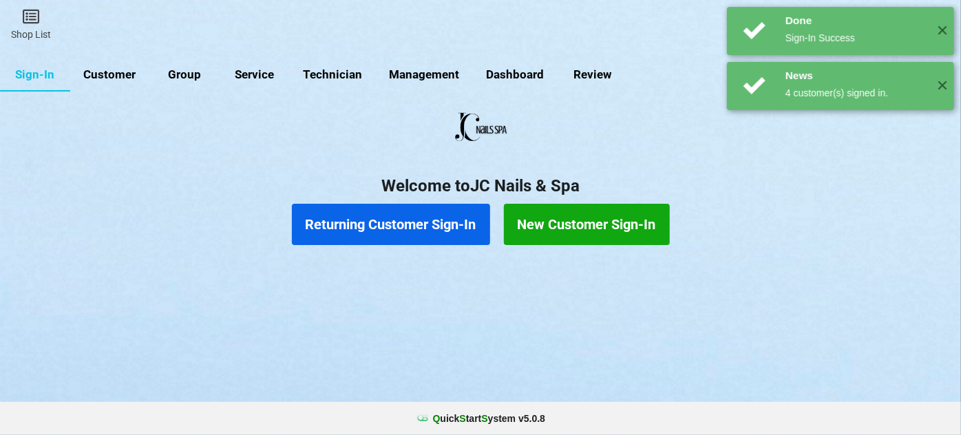
click at [396, 220] on button "Returning Customer Sign-In" at bounding box center [391, 224] width 198 height 41
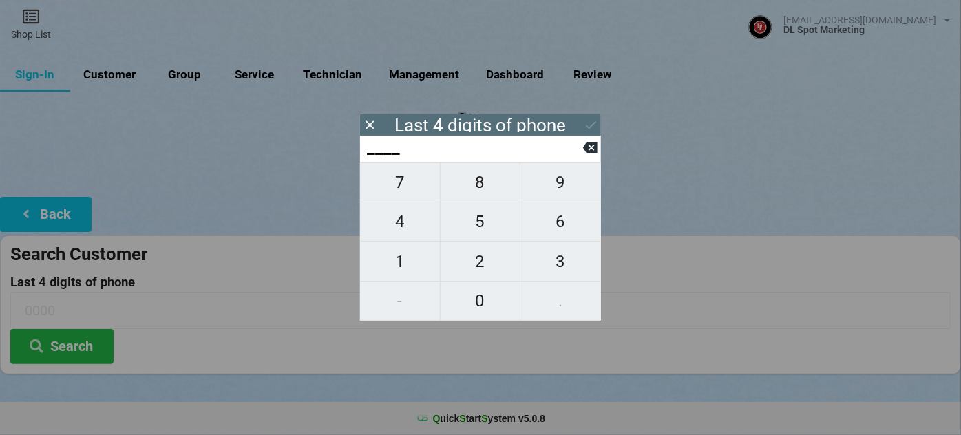
type input "3___"
type input "36__"
type input "366_"
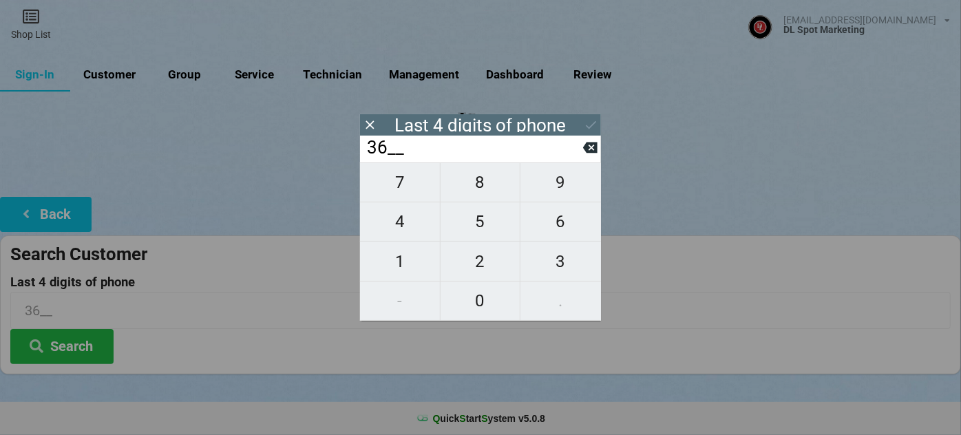
type input "366_"
type input "3663"
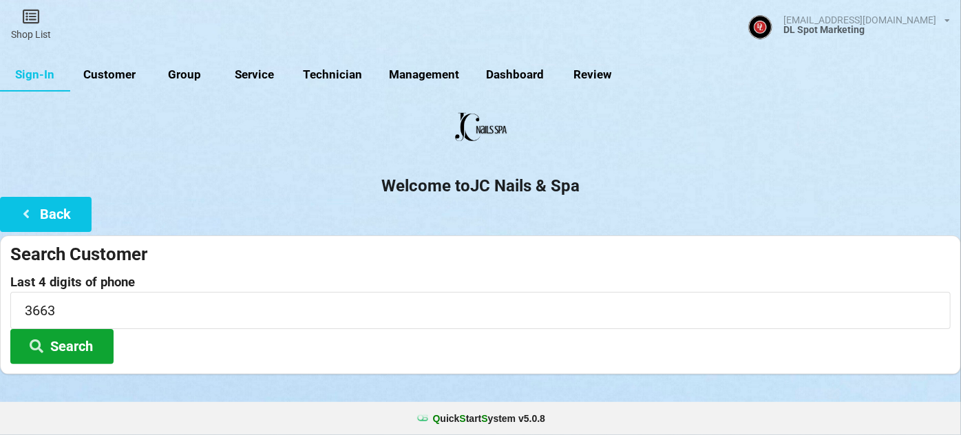
click at [82, 348] on button "Search" at bounding box center [61, 346] width 103 height 35
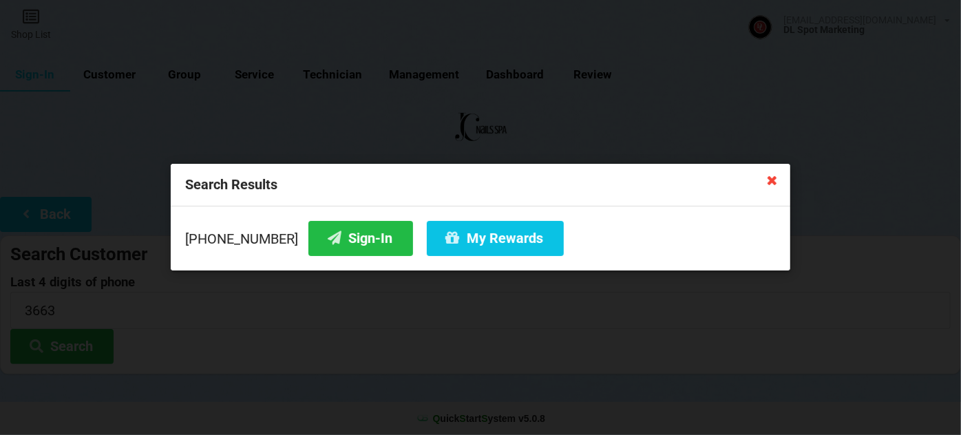
click at [769, 179] on icon at bounding box center [772, 180] width 22 height 22
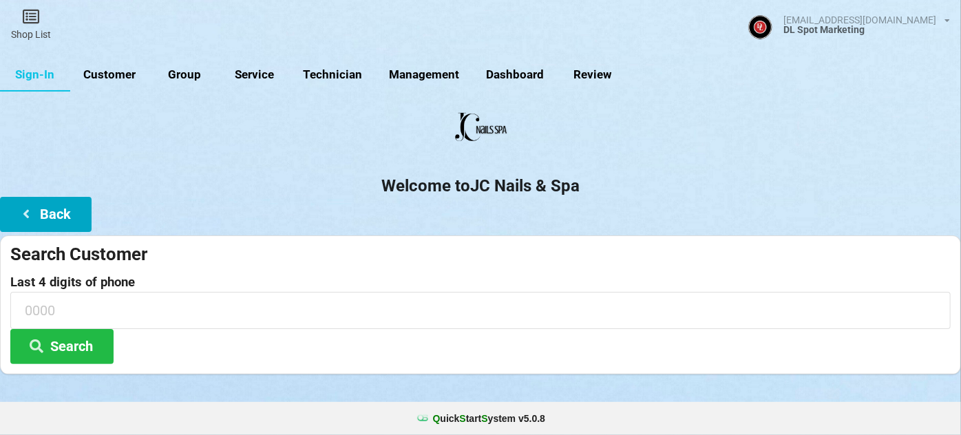
click at [65, 206] on button "Back" at bounding box center [46, 214] width 92 height 35
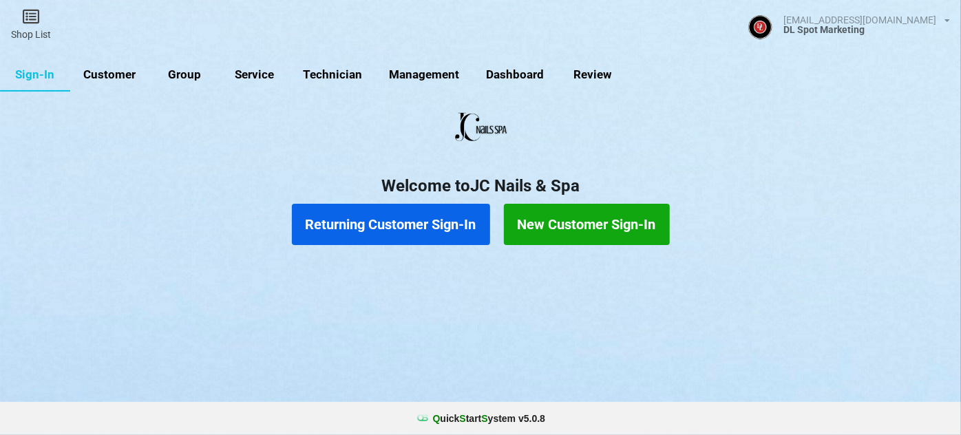
click at [568, 216] on button "New Customer Sign-In" at bounding box center [587, 224] width 166 height 41
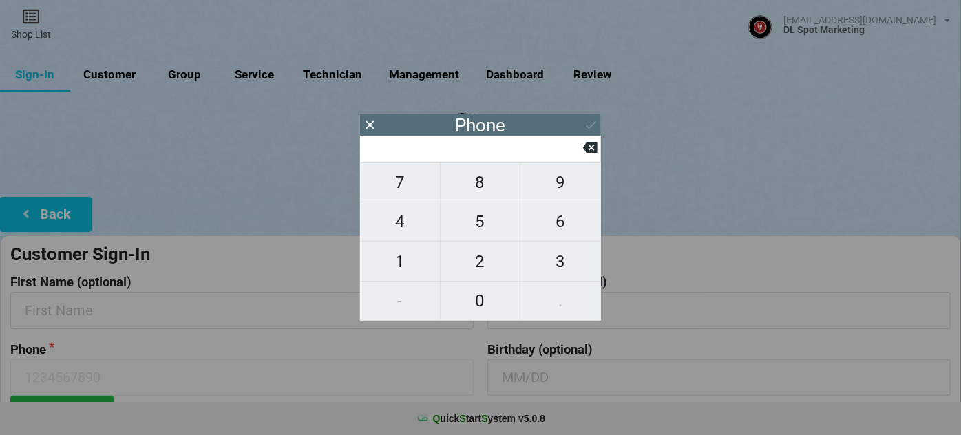
type input "6"
type input "66"
type input "669"
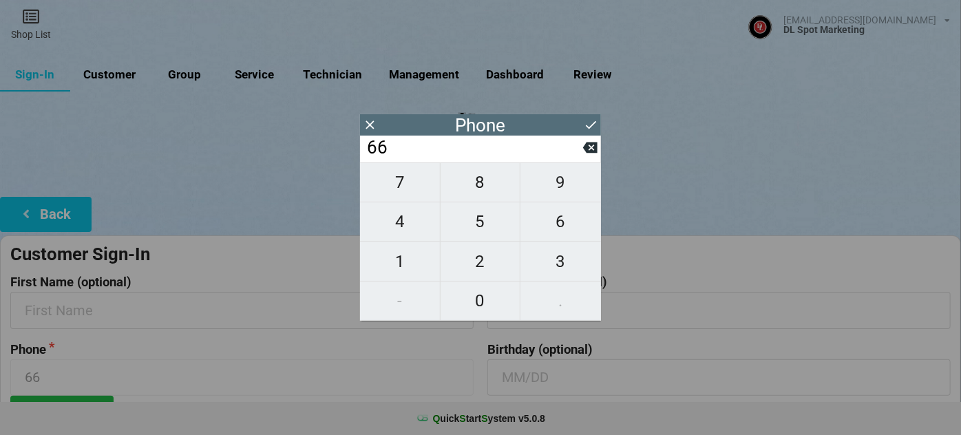
type input "669"
type input "6693"
type input "66937"
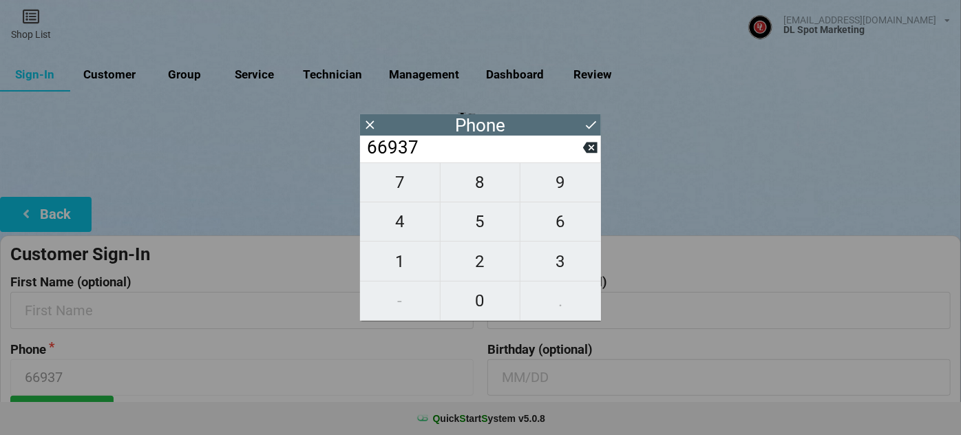
type input "669377"
type input "6693773"
type input "66937736"
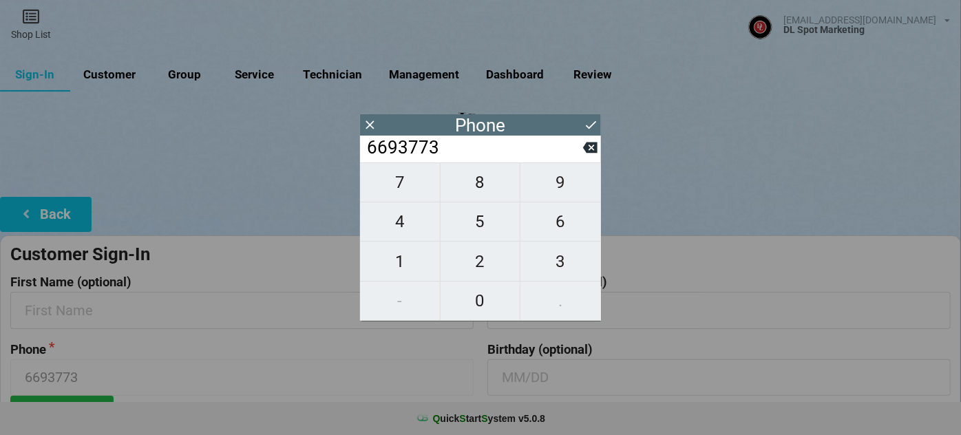
type input "66937736"
type input "669377366"
type input "6693773663"
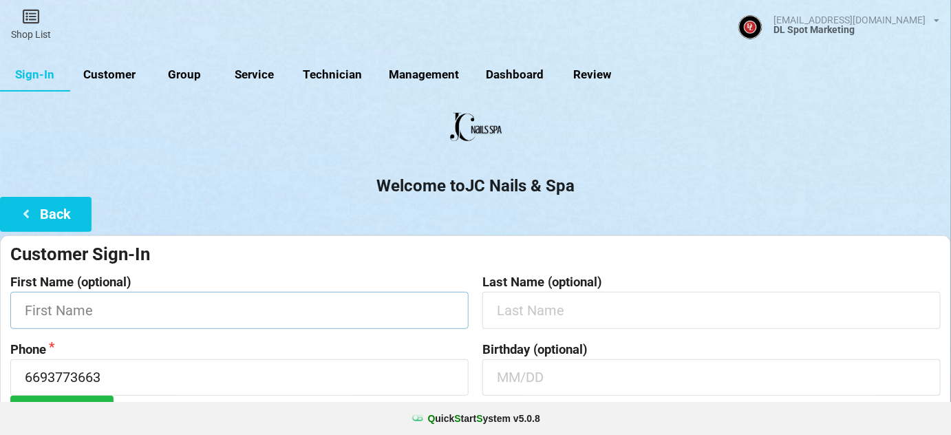
click at [224, 317] on input "text" at bounding box center [239, 310] width 458 height 36
type input "Cristal"
click at [535, 319] on input "text" at bounding box center [711, 310] width 458 height 36
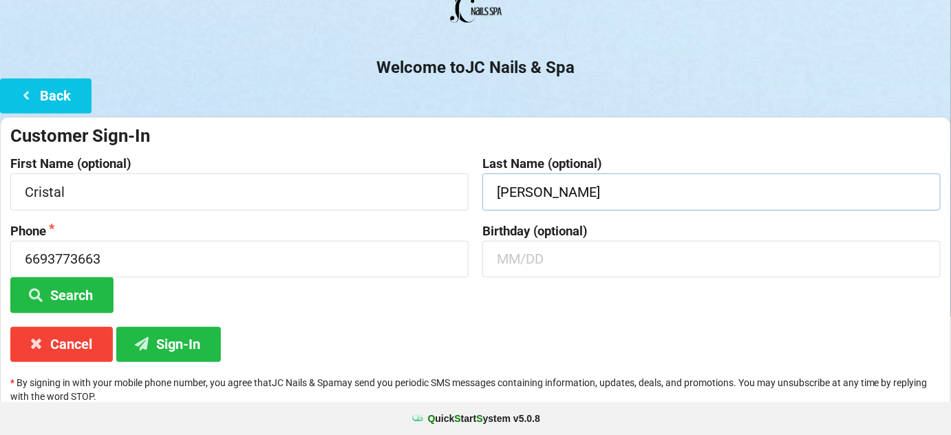
scroll to position [131, 0]
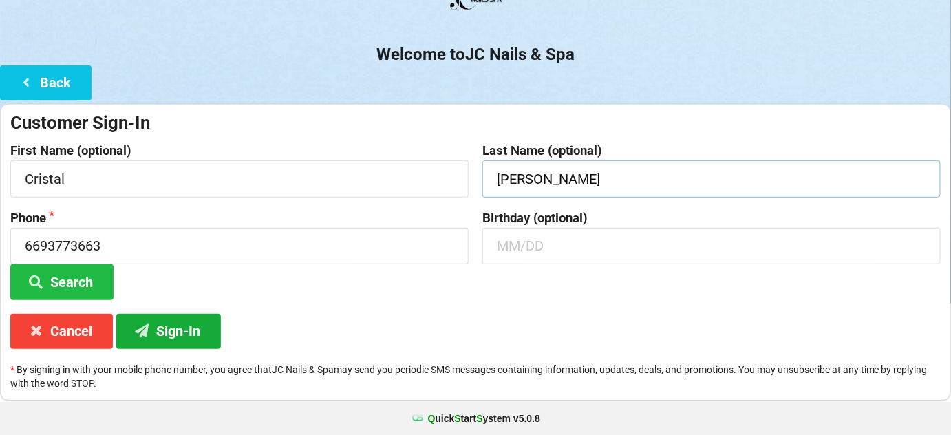
type input "[PERSON_NAME]"
click at [158, 329] on button "Sign-In" at bounding box center [168, 331] width 105 height 35
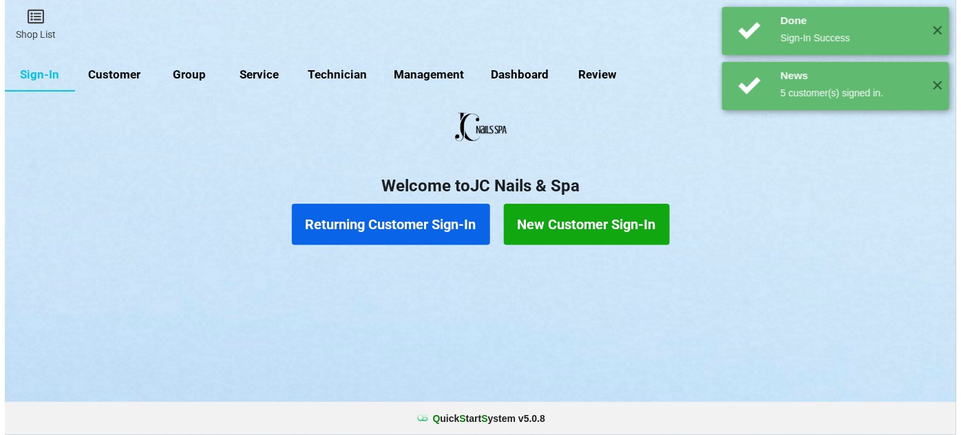
scroll to position [0, 0]
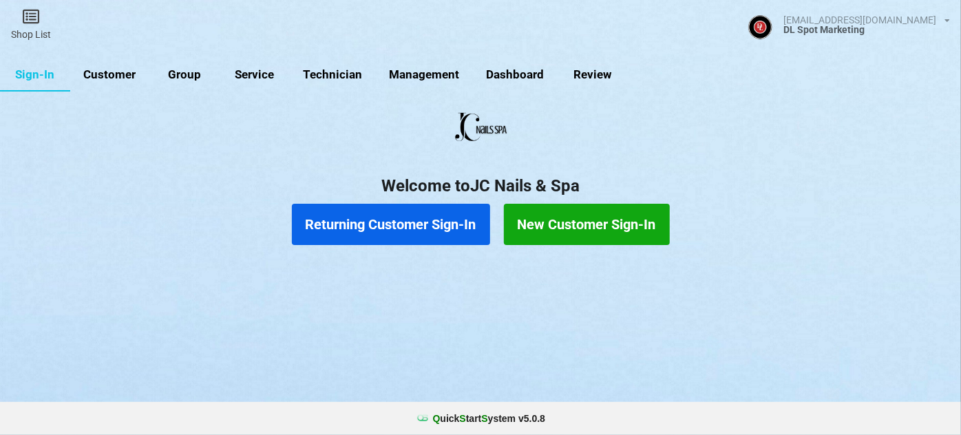
click at [385, 228] on button "Returning Customer Sign-In" at bounding box center [391, 224] width 198 height 41
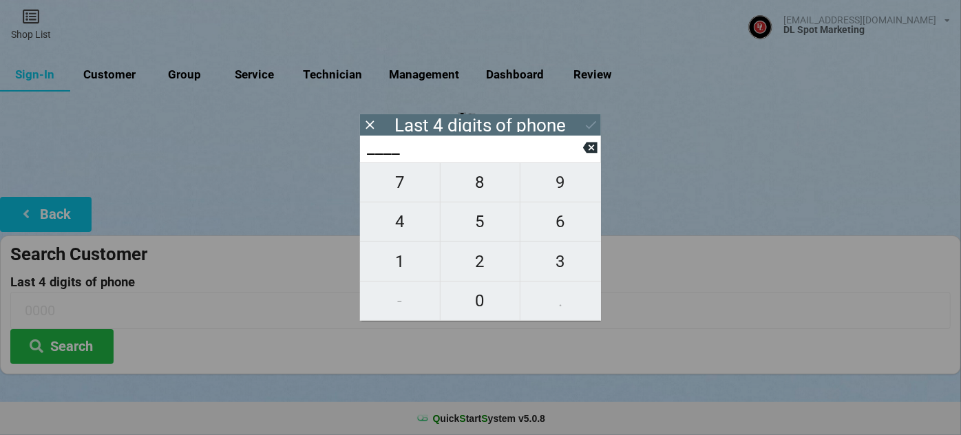
type input "0___"
type input "07__"
type input "077_"
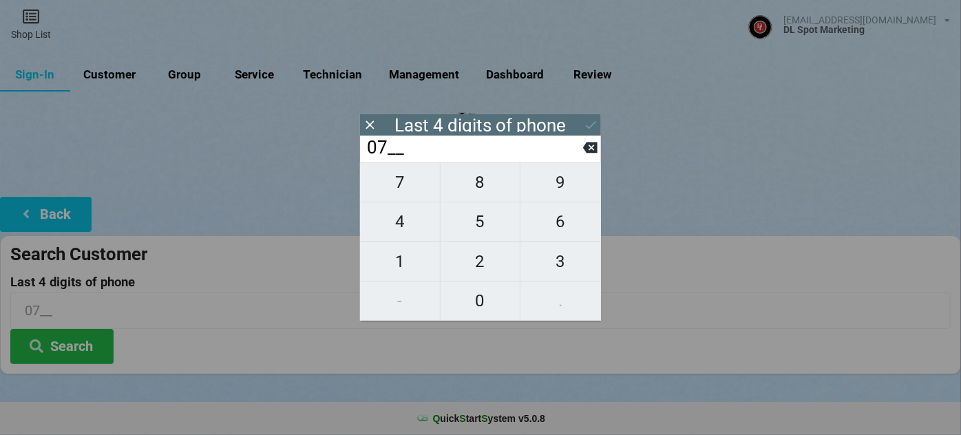
type input "077_"
type input "0777"
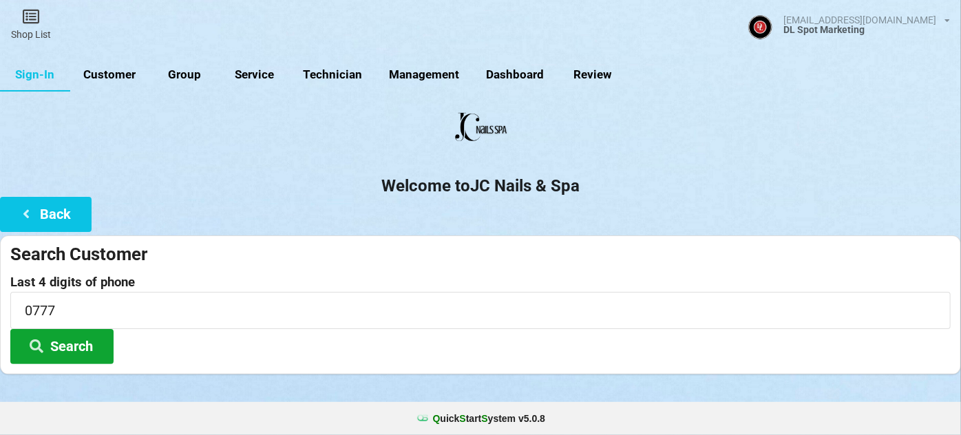
click at [70, 348] on button "Search" at bounding box center [61, 346] width 103 height 35
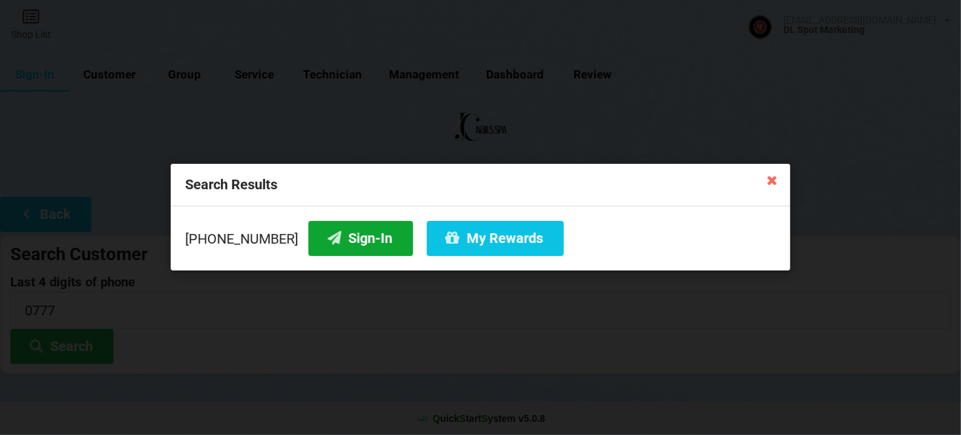
click at [368, 233] on button "Sign-In" at bounding box center [360, 238] width 105 height 35
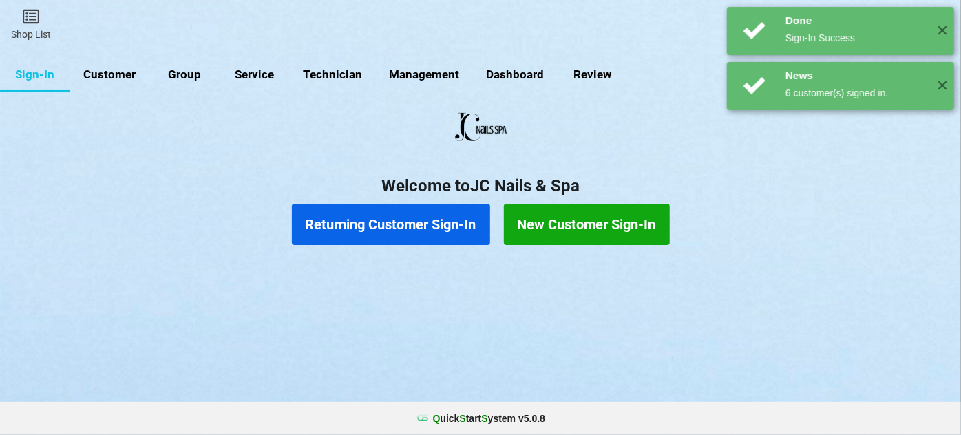
click at [390, 234] on button "Returning Customer Sign-In" at bounding box center [391, 224] width 198 height 41
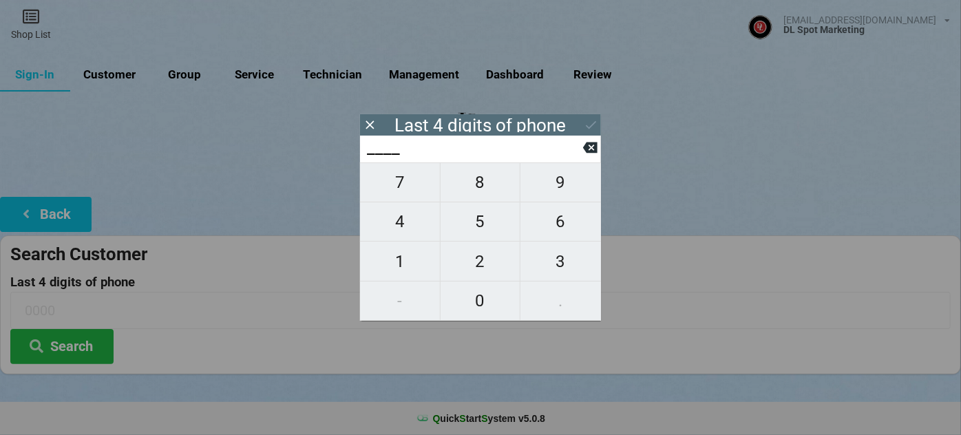
type input "2___"
type input "29__"
type input "297_"
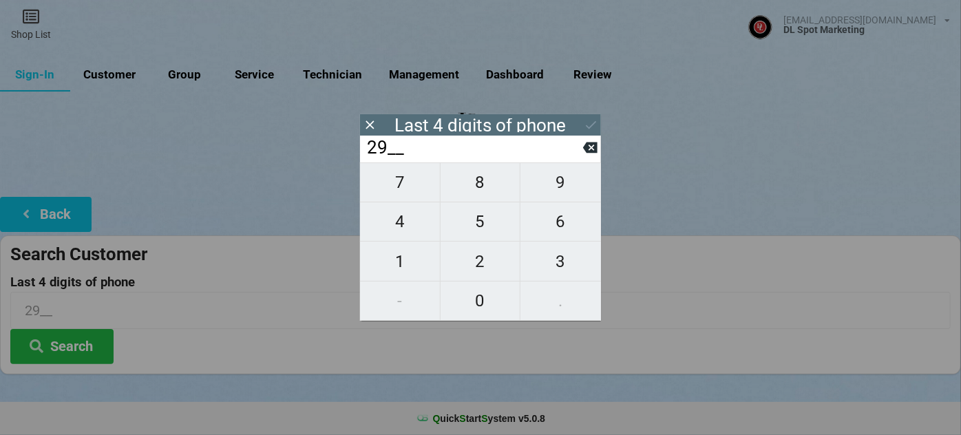
type input "297_"
type input "2976"
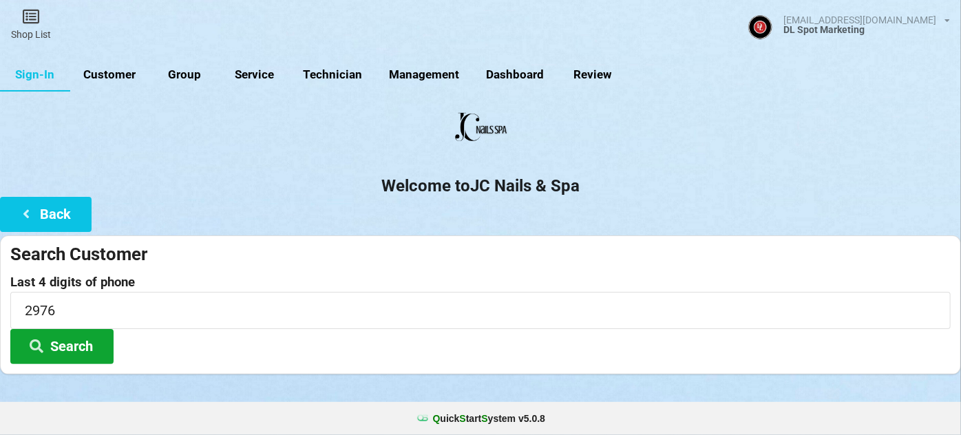
click at [41, 341] on icon at bounding box center [36, 345] width 17 height 12
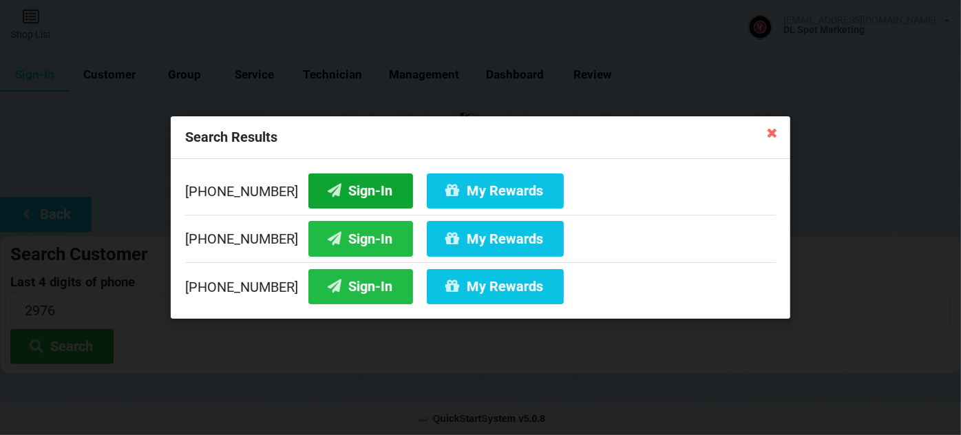
click at [339, 180] on button "Sign-In" at bounding box center [360, 190] width 105 height 35
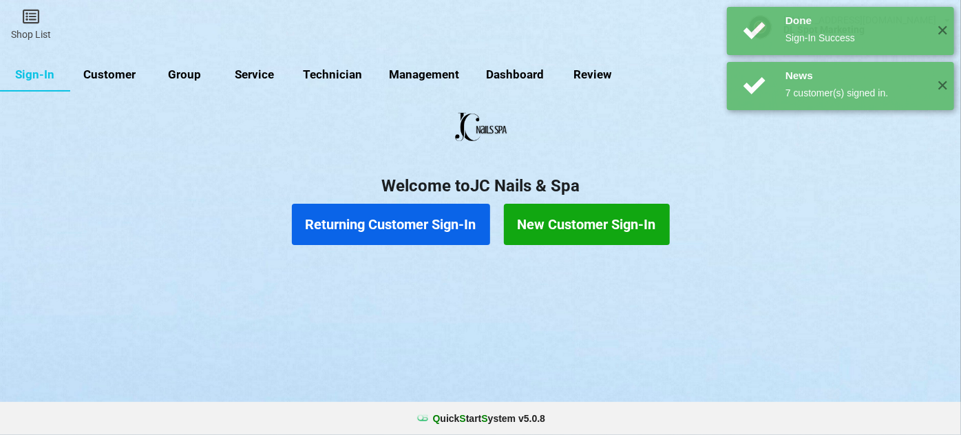
click at [394, 220] on button "Returning Customer Sign-In" at bounding box center [391, 224] width 198 height 41
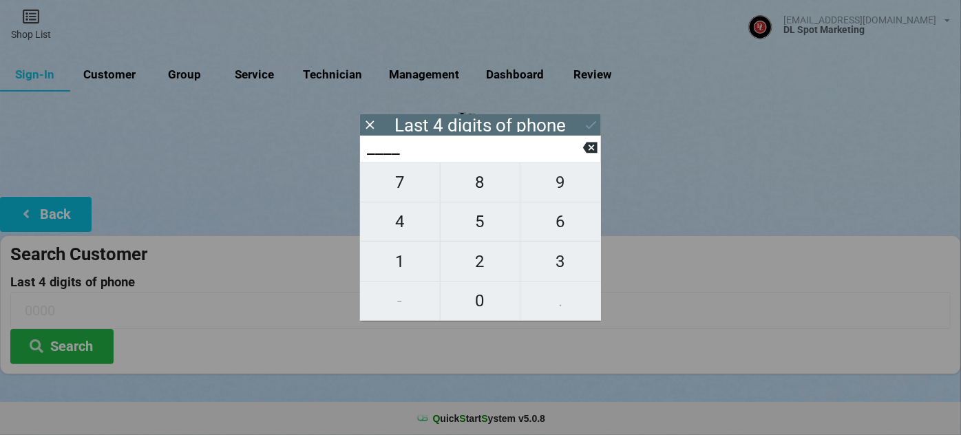
type input "5___"
type input "56__"
type input "566_"
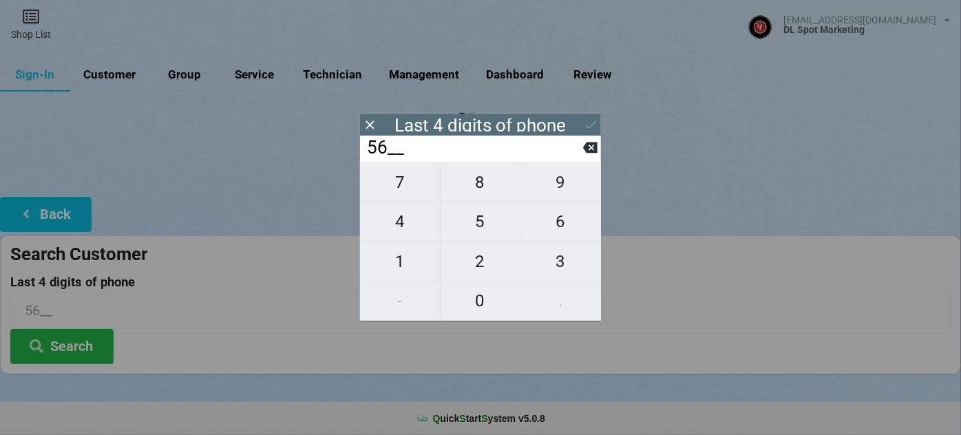
type input "566_"
type input "5666"
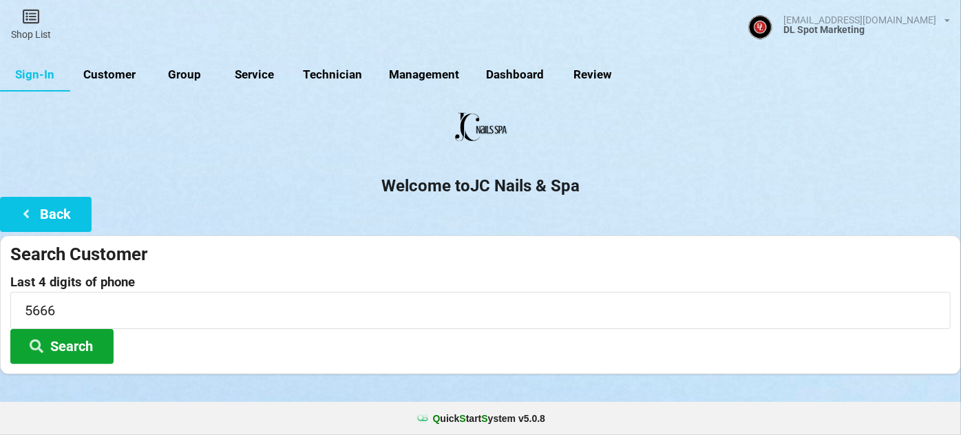
click at [60, 342] on button "Search" at bounding box center [61, 346] width 103 height 35
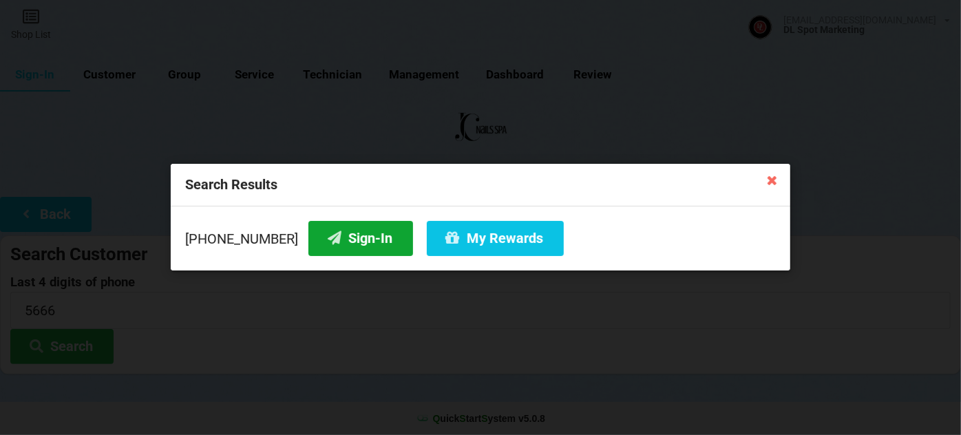
click at [350, 245] on button "Sign-In" at bounding box center [360, 238] width 105 height 35
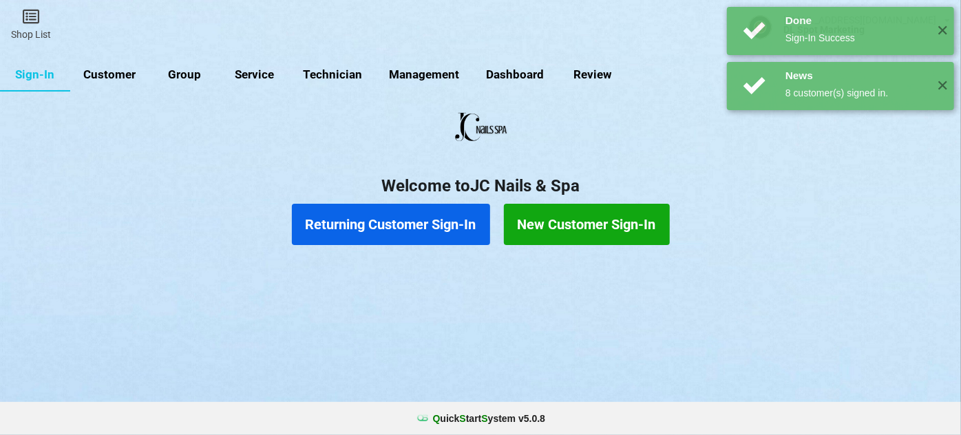
click at [414, 231] on button "Returning Customer Sign-In" at bounding box center [391, 224] width 198 height 41
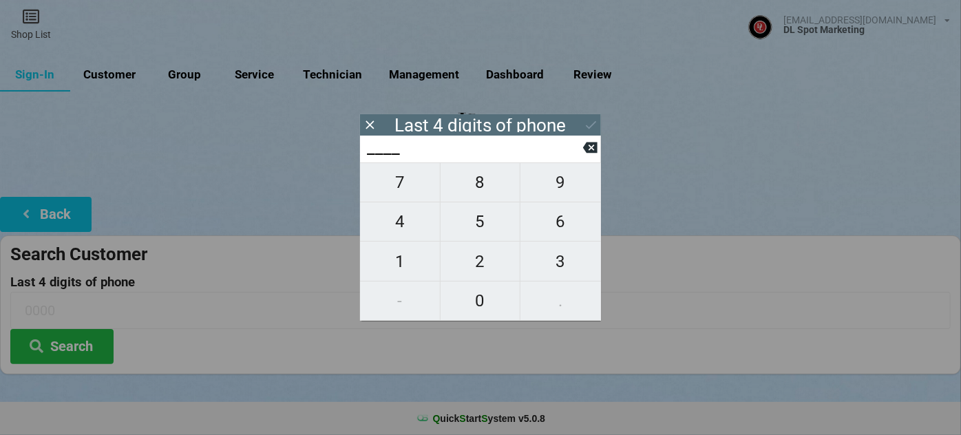
type input "2___"
type input "24__"
type input "245_"
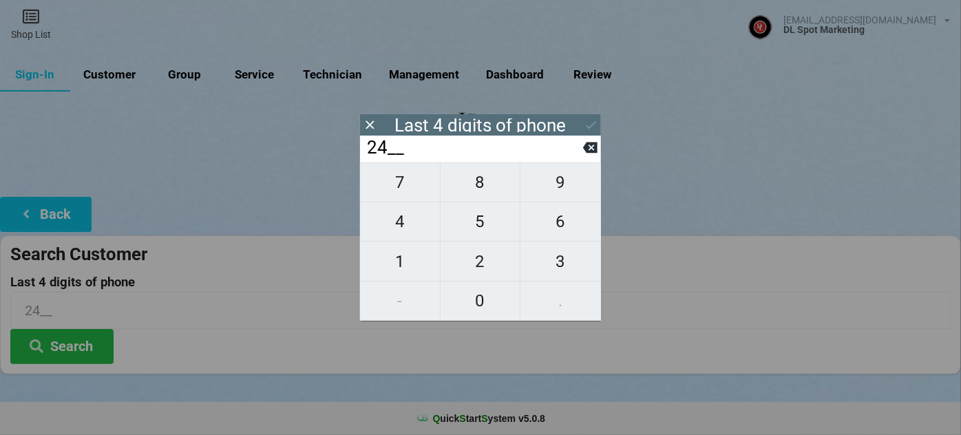
type input "245_"
type input "2453"
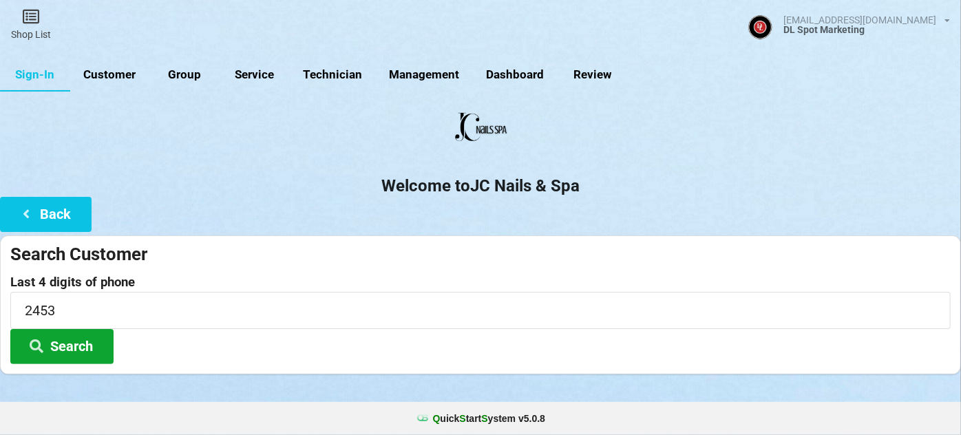
click at [66, 350] on button "Search" at bounding box center [61, 346] width 103 height 35
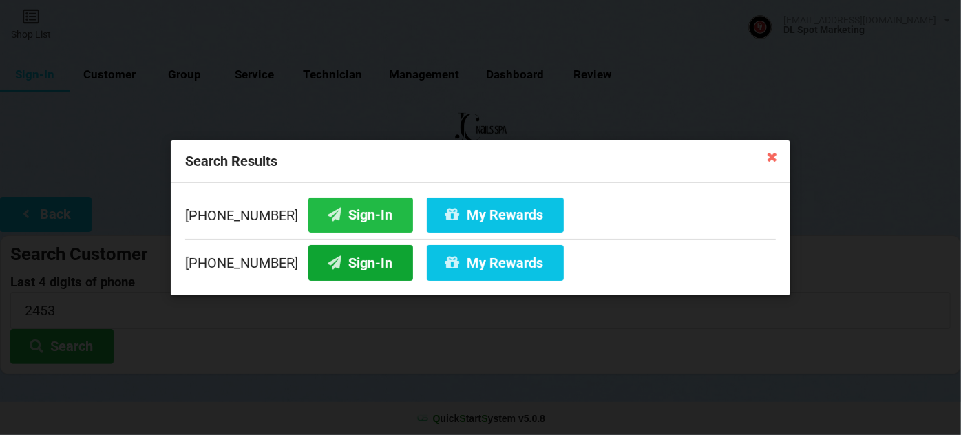
click at [348, 266] on button "Sign-In" at bounding box center [360, 262] width 105 height 35
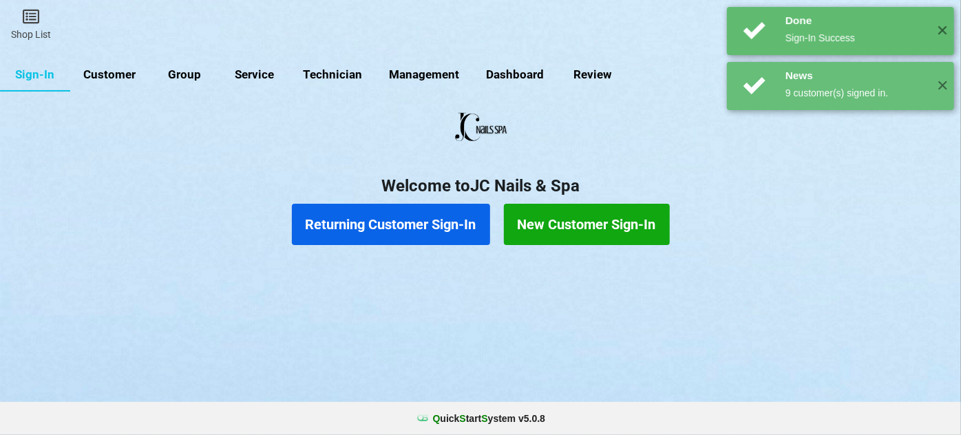
click at [425, 230] on button "Returning Customer Sign-In" at bounding box center [391, 224] width 198 height 41
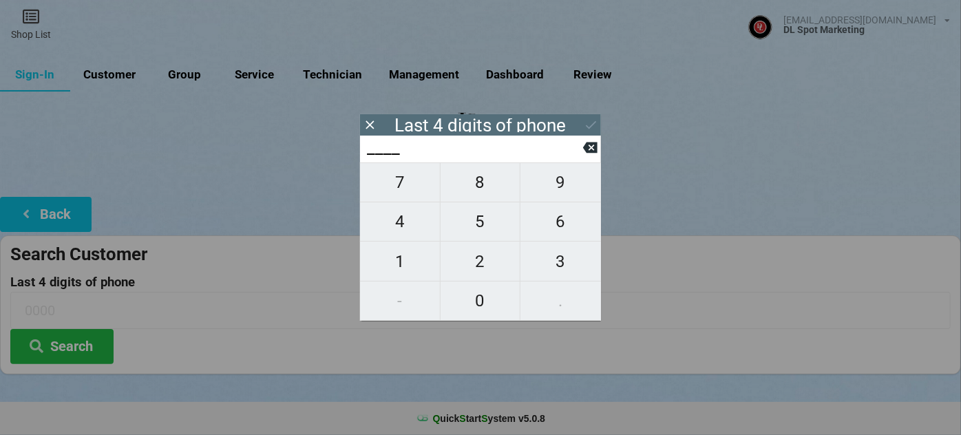
type input "5___"
type input "51__"
type input "513_"
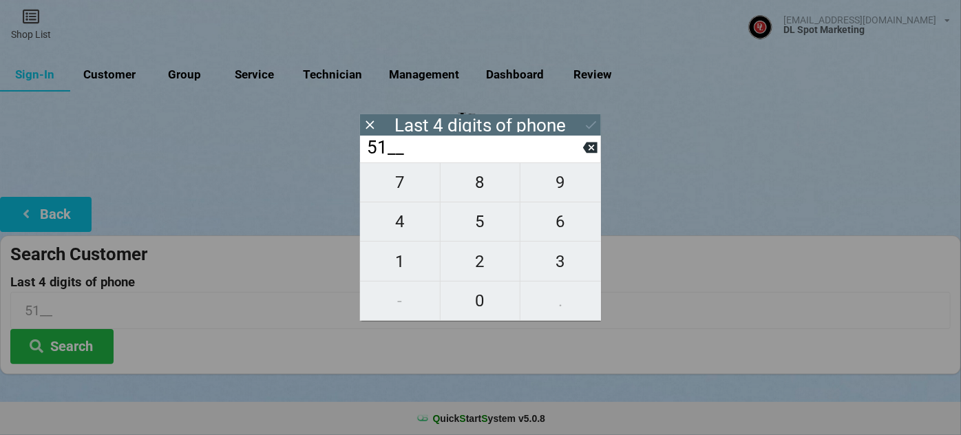
type input "513_"
type input "5132"
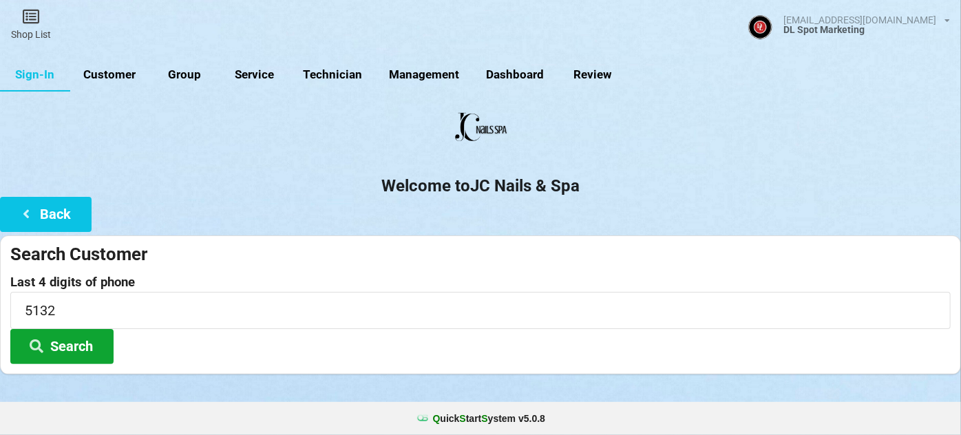
click at [68, 342] on button "Search" at bounding box center [61, 346] width 103 height 35
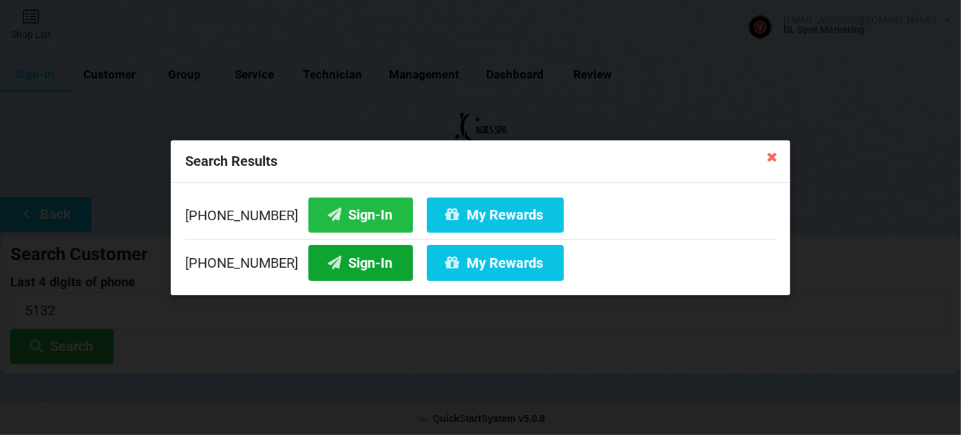
click at [360, 261] on button "Sign-In" at bounding box center [360, 262] width 105 height 35
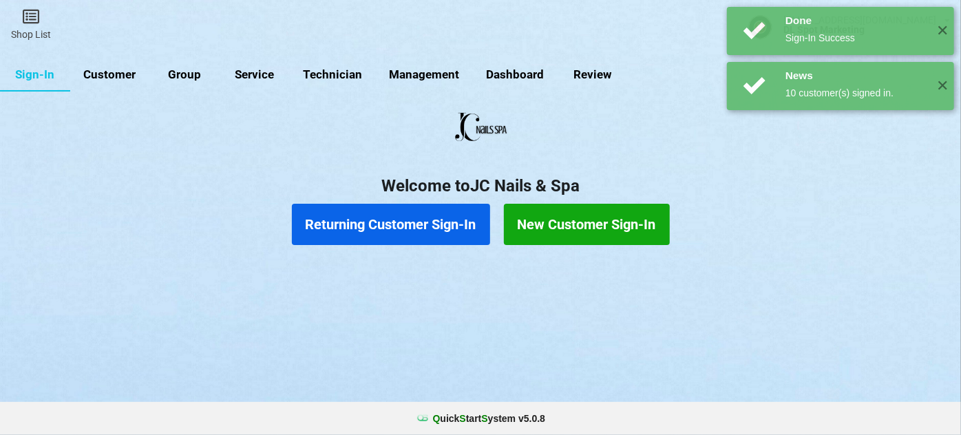
click at [403, 225] on button "Returning Customer Sign-In" at bounding box center [391, 224] width 198 height 41
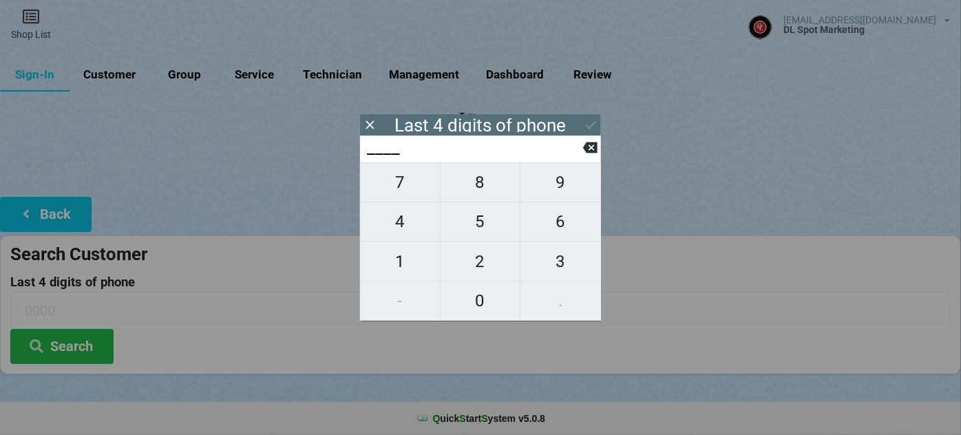
type input "2___"
type input "27__"
type input "277_"
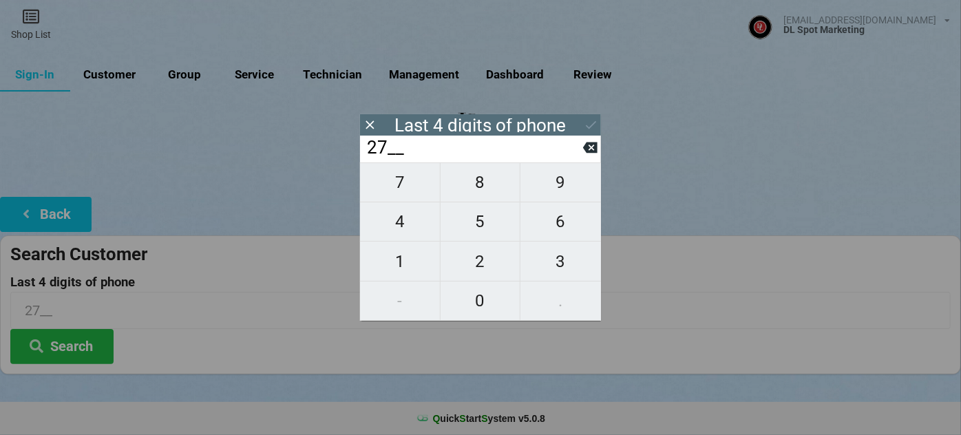
type input "277_"
type input "2779"
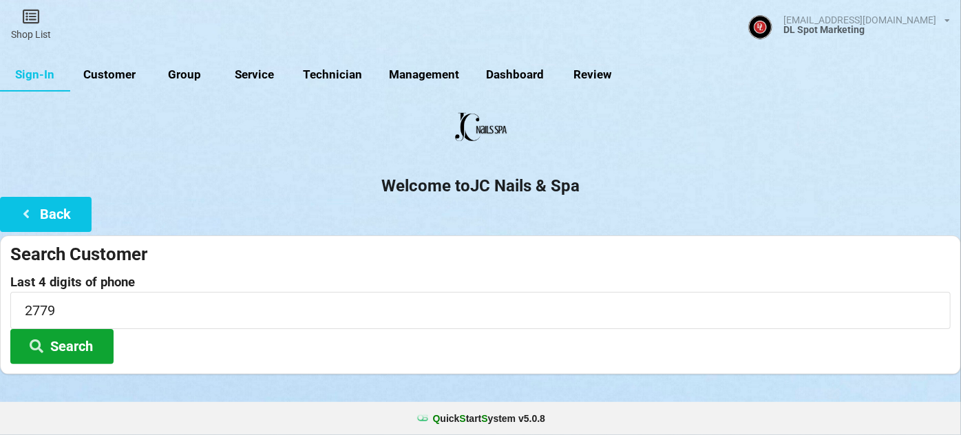
click at [76, 341] on button "Search" at bounding box center [61, 346] width 103 height 35
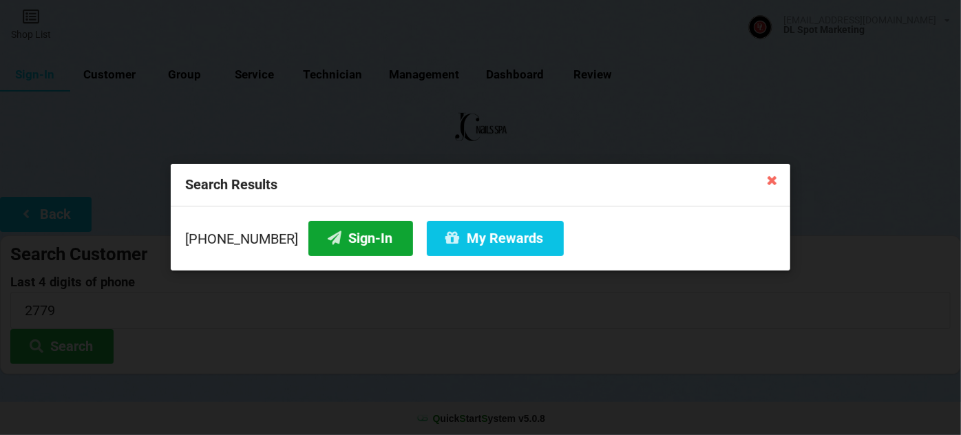
click at [339, 234] on button "Sign-In" at bounding box center [360, 238] width 105 height 35
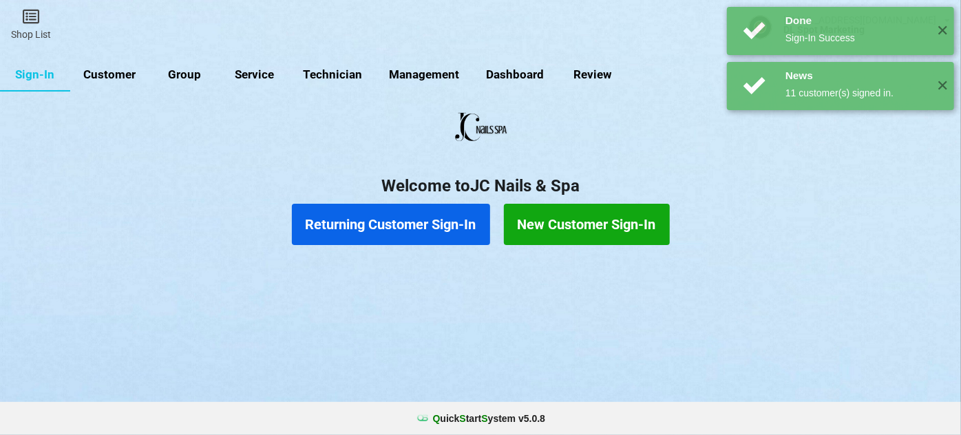
click at [120, 71] on link "Customer" at bounding box center [109, 74] width 79 height 33
select select "25"
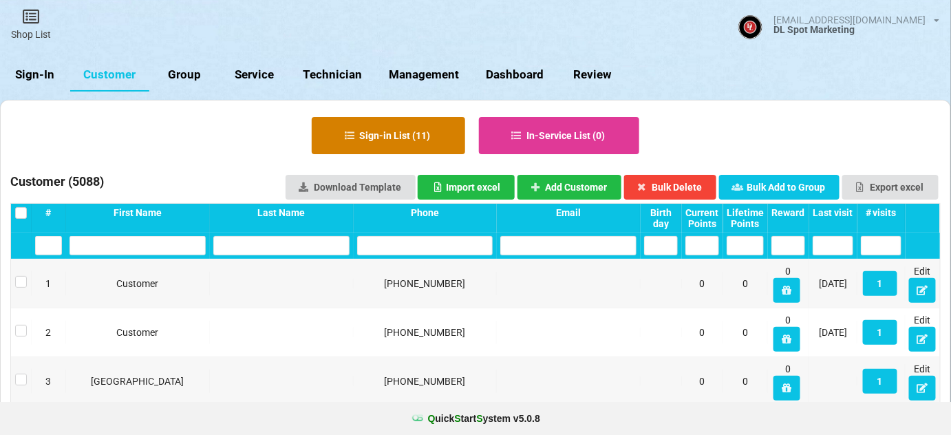
click at [431, 131] on button "Sign-in List ( 11 )" at bounding box center [388, 135] width 153 height 37
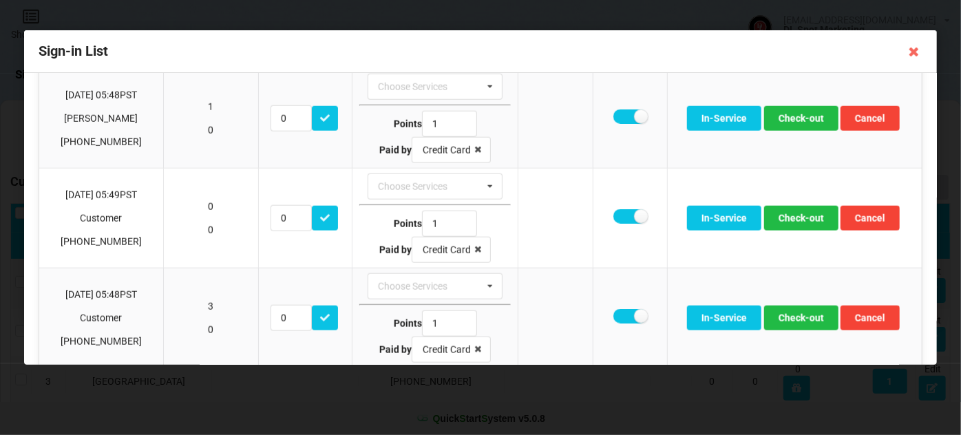
scroll to position [584, 0]
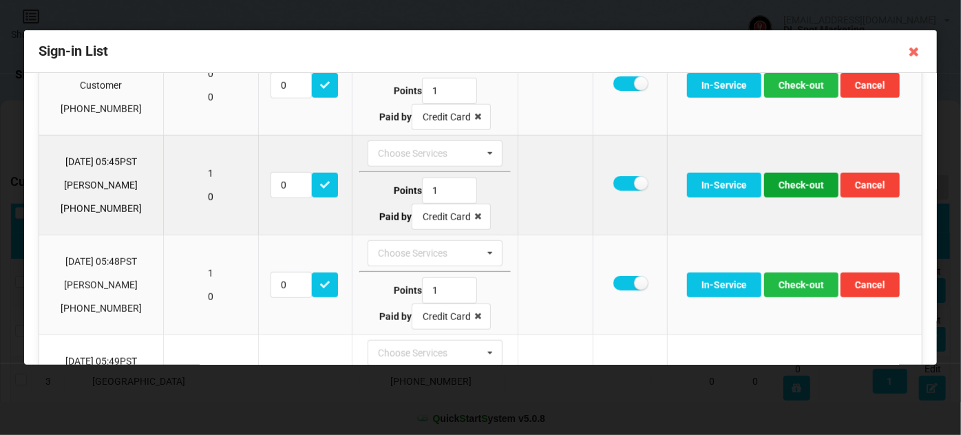
click at [789, 179] on button "Check-out" at bounding box center [801, 185] width 74 height 25
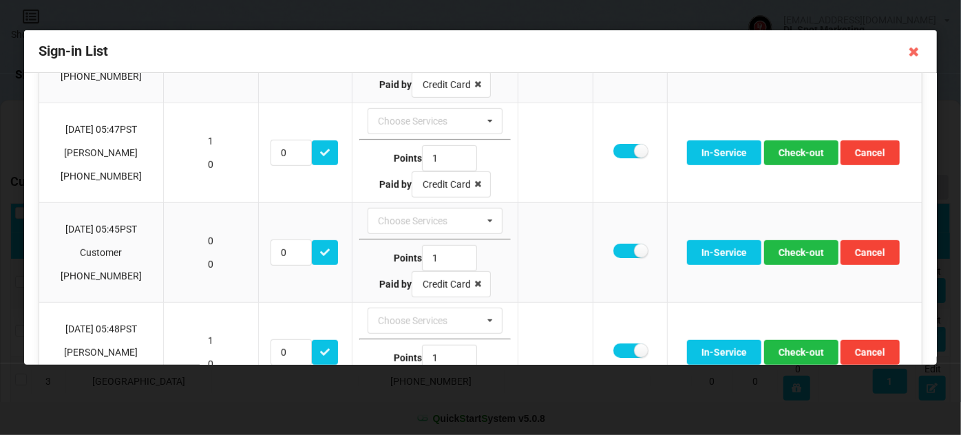
scroll to position [416, 0]
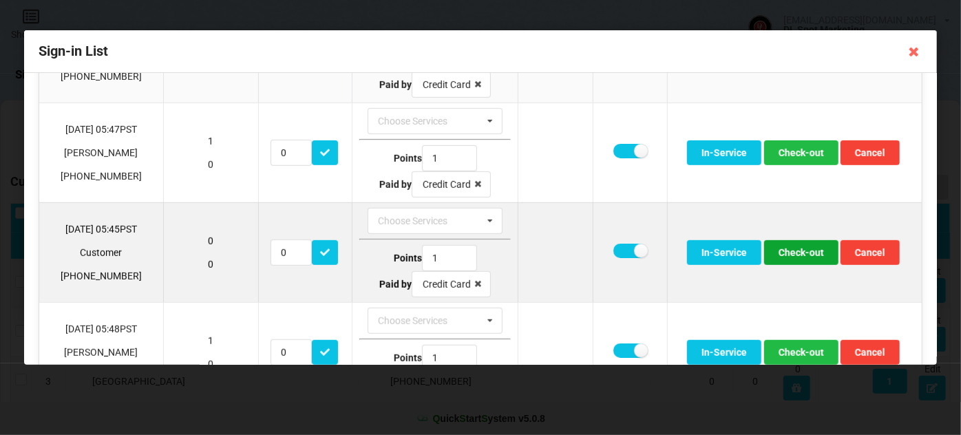
click at [791, 245] on button "Check-out" at bounding box center [801, 252] width 74 height 25
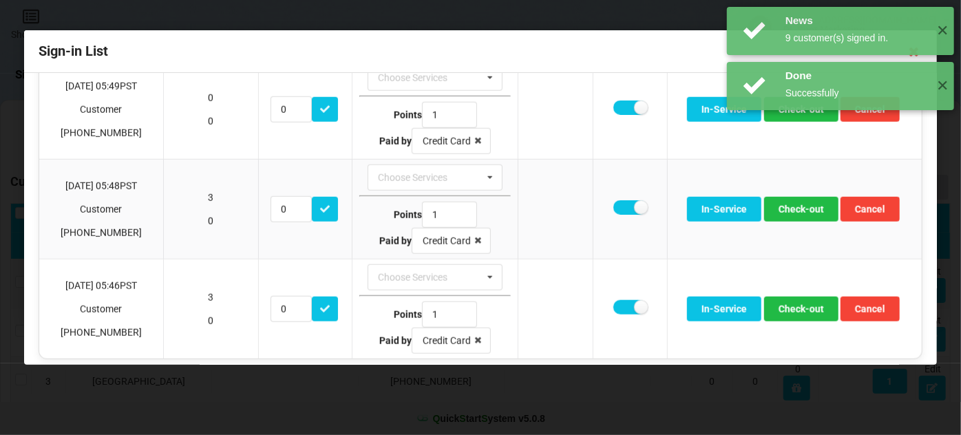
scroll to position [660, 0]
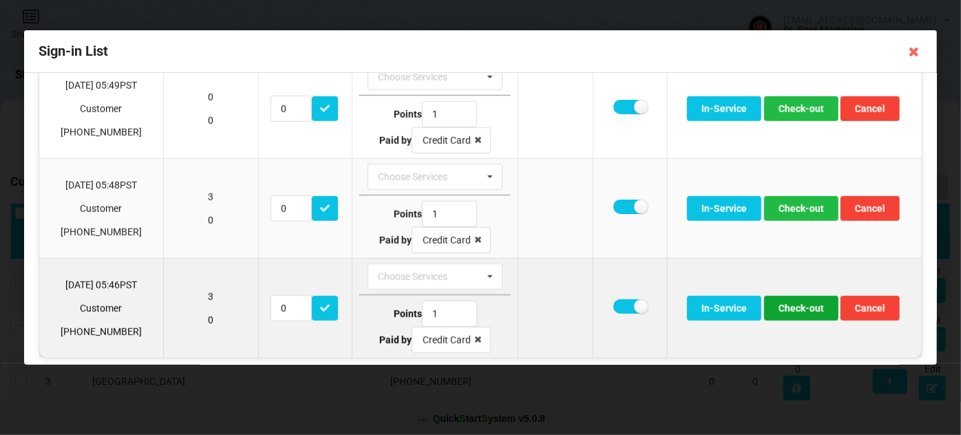
click at [791, 296] on button "Check-out" at bounding box center [801, 308] width 74 height 25
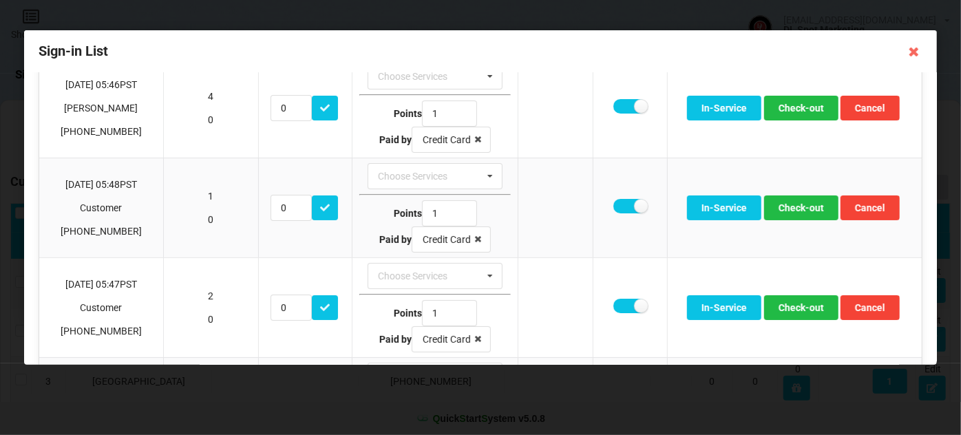
scroll to position [61, 0]
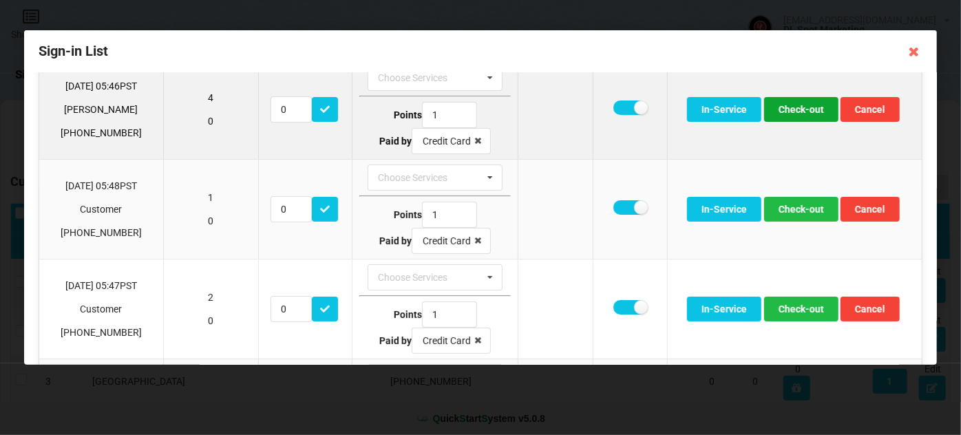
click at [801, 111] on button "Check-out" at bounding box center [801, 109] width 74 height 25
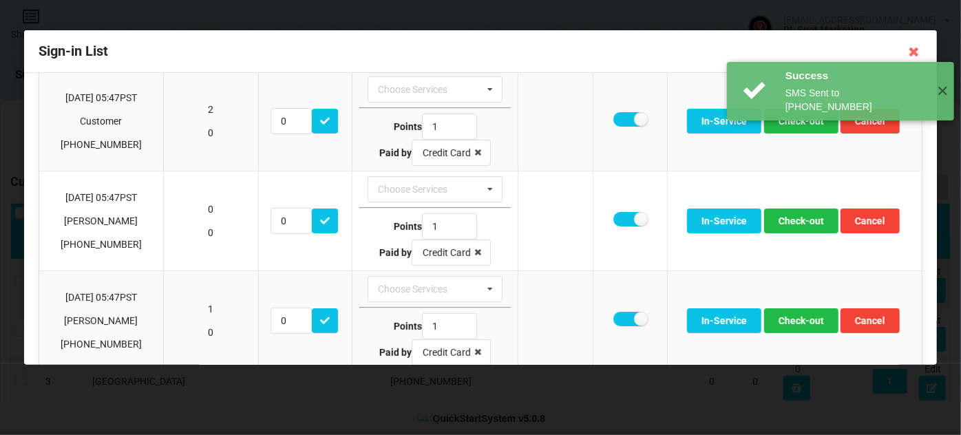
scroll to position [167, 0]
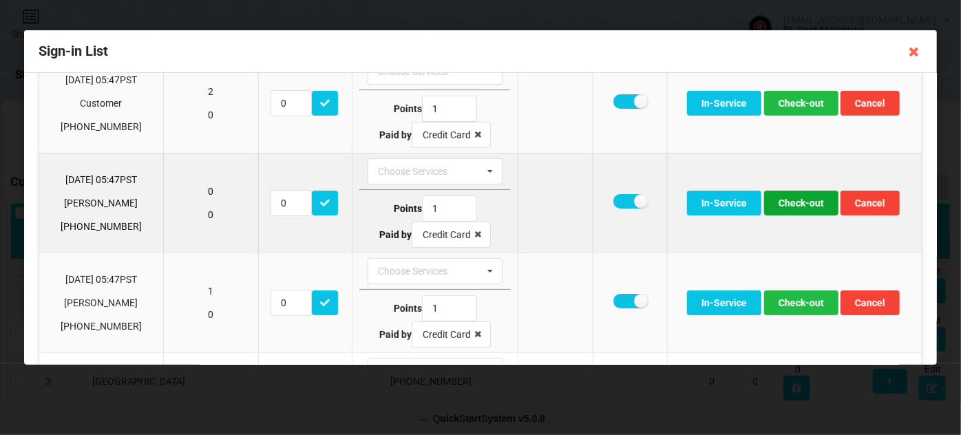
click at [800, 200] on button "Check-out" at bounding box center [801, 203] width 74 height 25
click at [802, 204] on button "Check-out" at bounding box center [801, 203] width 74 height 25
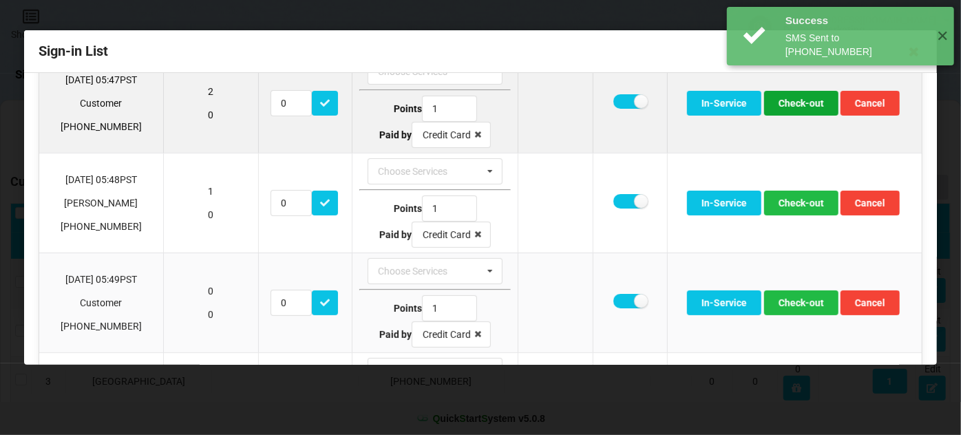
click at [796, 106] on button "Check-out" at bounding box center [801, 103] width 74 height 25
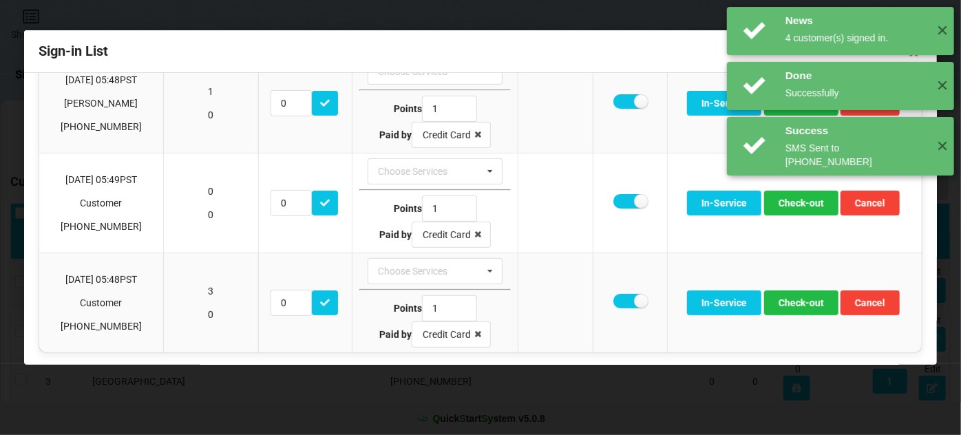
scroll to position [67, 0]
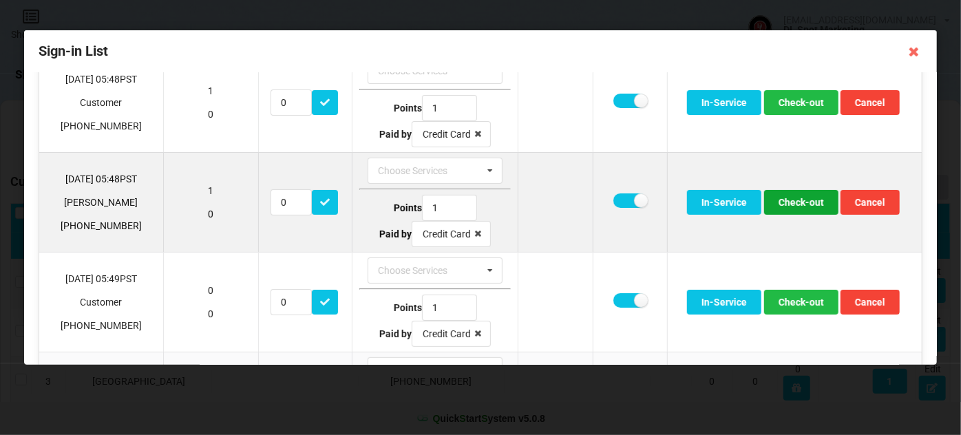
click at [795, 204] on button "Check-out" at bounding box center [801, 202] width 74 height 25
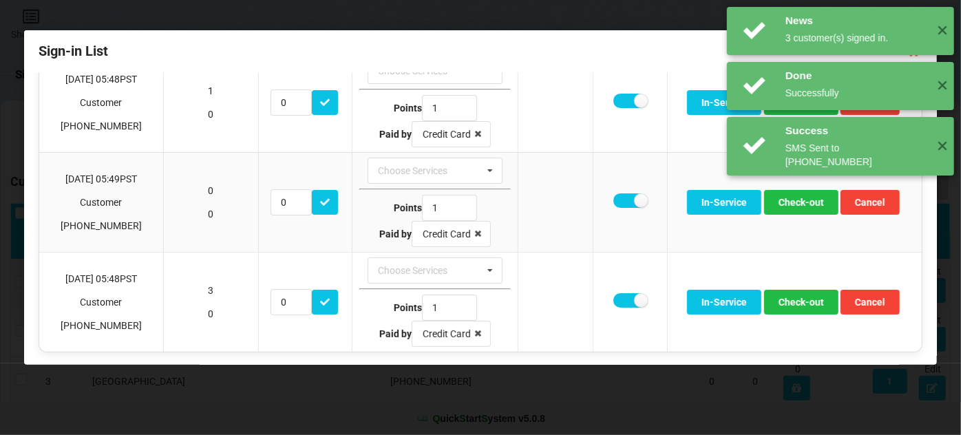
scroll to position [67, 0]
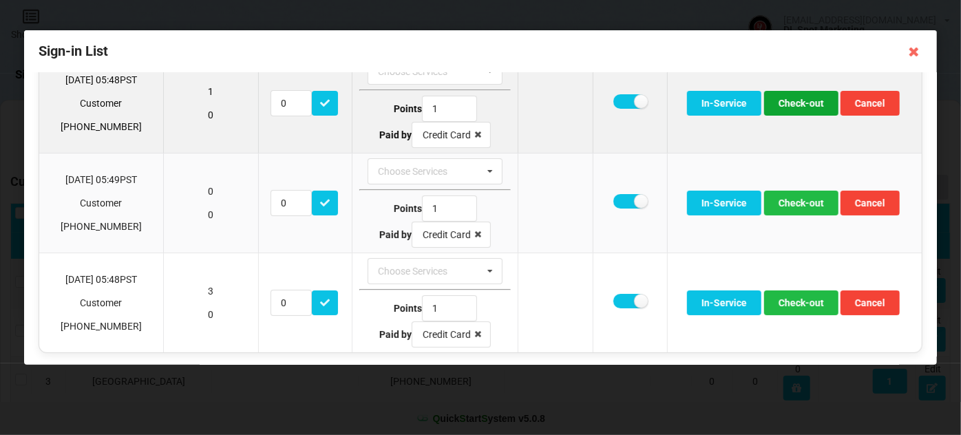
click at [805, 107] on button "Check-out" at bounding box center [801, 103] width 74 height 25
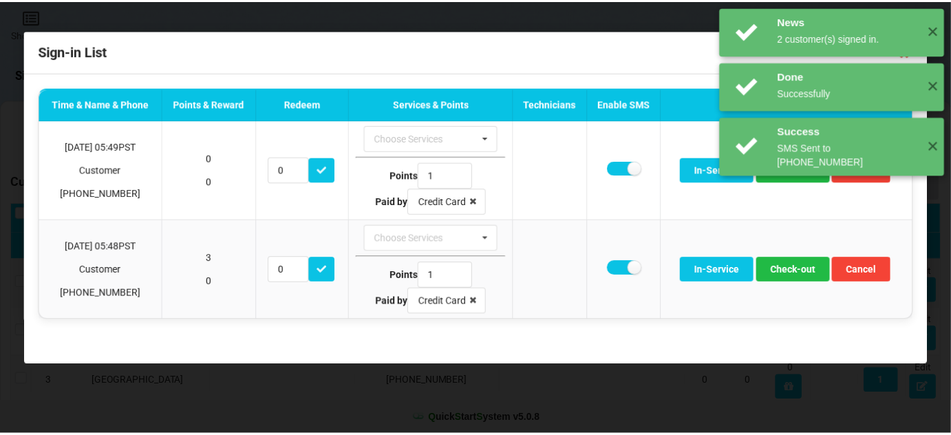
scroll to position [0, 0]
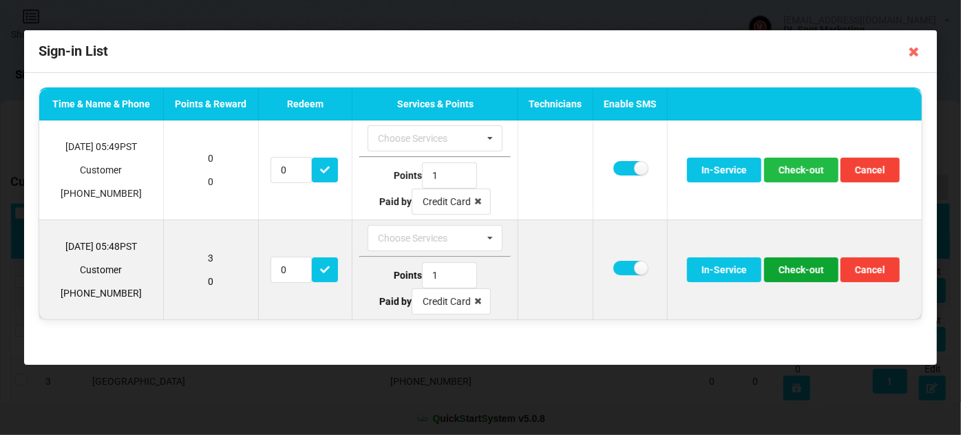
click at [805, 271] on button "Check-out" at bounding box center [801, 269] width 74 height 25
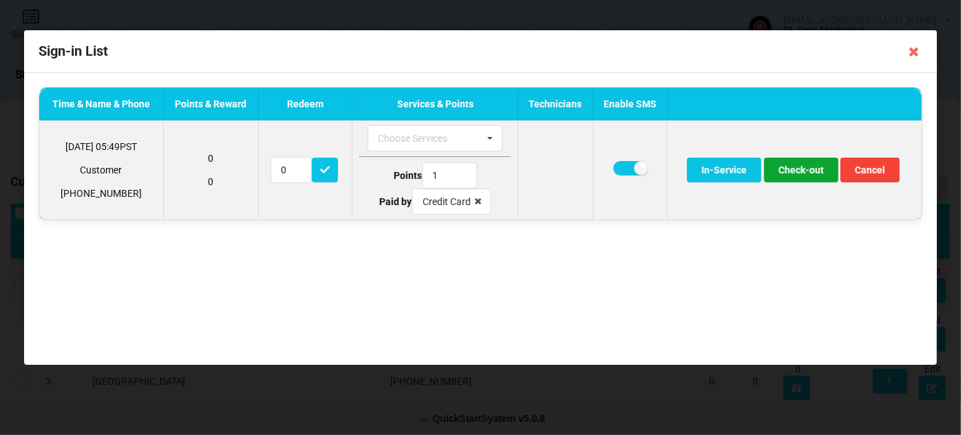
click at [812, 170] on button "Check-out" at bounding box center [801, 170] width 74 height 25
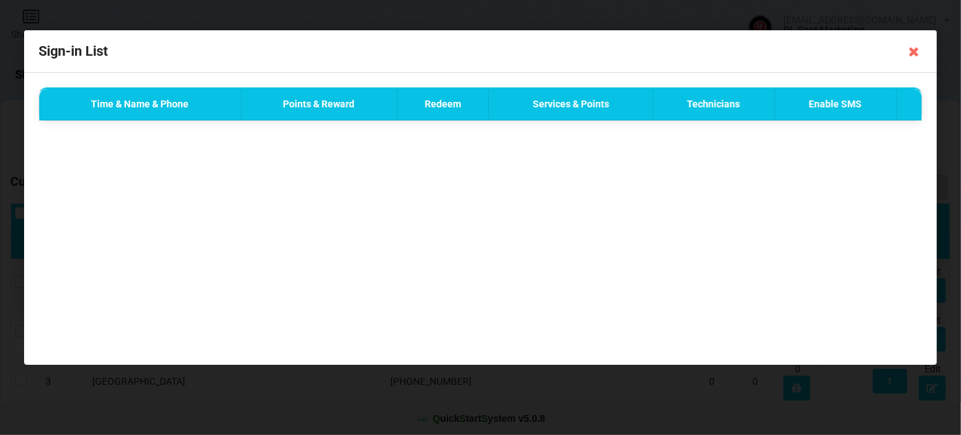
click at [915, 52] on div "Success SMS Sent to [PHONE_NUMBER] ✕" at bounding box center [840, 36] width 227 height 58
drag, startPoint x: 769, startPoint y: 223, endPoint x: 818, endPoint y: 168, distance: 74.1
click at [769, 223] on div "Time & Name & Phone Points & Reward Redeem Services & Points Technicians Enable…" at bounding box center [480, 219] width 913 height 292
click at [915, 51] on icon at bounding box center [914, 52] width 22 height 22
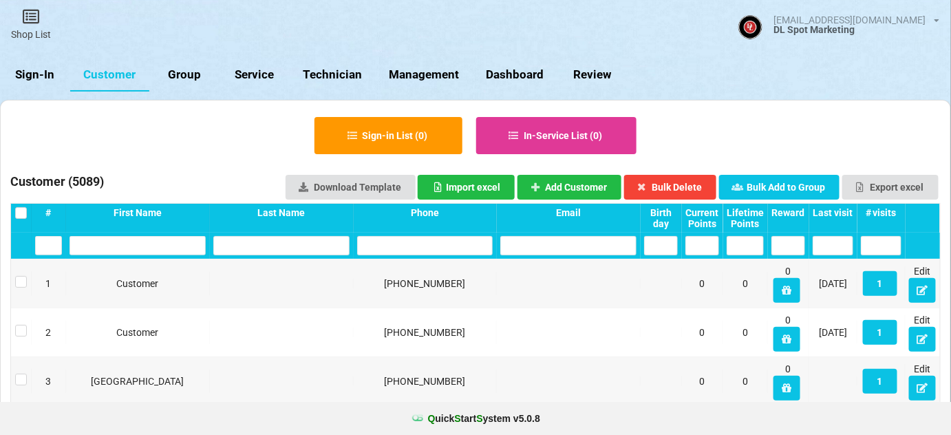
click at [839, 210] on div "Last visit" at bounding box center [833, 212] width 41 height 11
click at [926, 289] on icon at bounding box center [923, 290] width 12 height 8
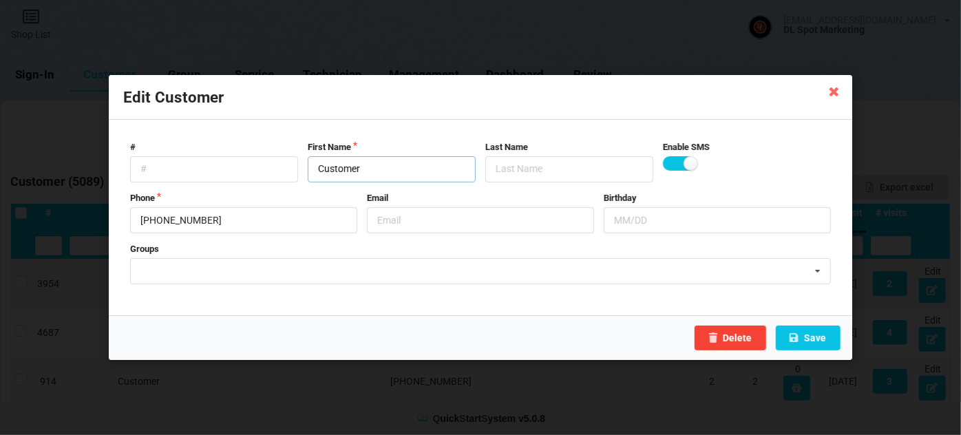
drag, startPoint x: 380, startPoint y: 173, endPoint x: 295, endPoint y: 185, distance: 85.6
click at [299, 185] on form "# First Name Customer Last Name Enable SMS Phone [PHONE_NUMBER] Email Birthday …" at bounding box center [480, 217] width 714 height 167
type input "Alyssa"
type input "Bratset"
click at [810, 336] on button "Save" at bounding box center [808, 338] width 65 height 25
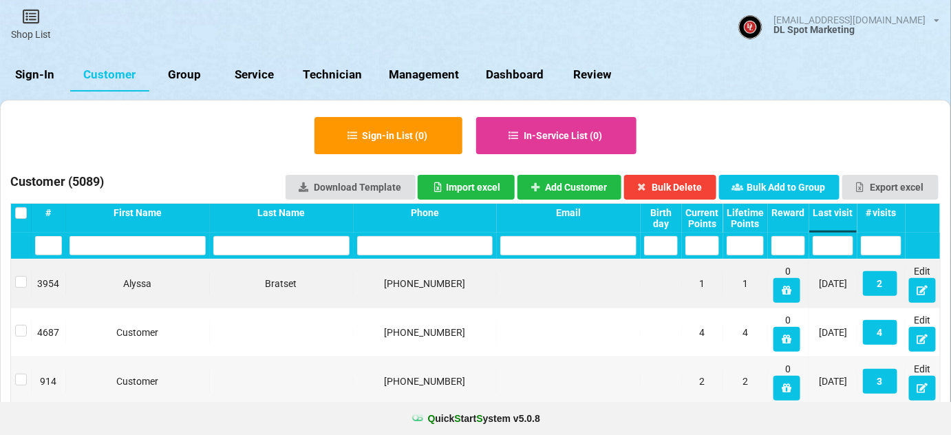
click at [420, 245] on input "text" at bounding box center [425, 245] width 136 height 19
click at [498, 363] on div "914 Customer [PHONE_NUMBER] 2 2 0 [DATE] 3 Edit" at bounding box center [475, 381] width 929 height 48
click at [707, 405] on div "Q uick S tart S ystem v 5.0.8" at bounding box center [475, 418] width 951 height 33
click at [924, 385] on icon at bounding box center [923, 387] width 12 height 8
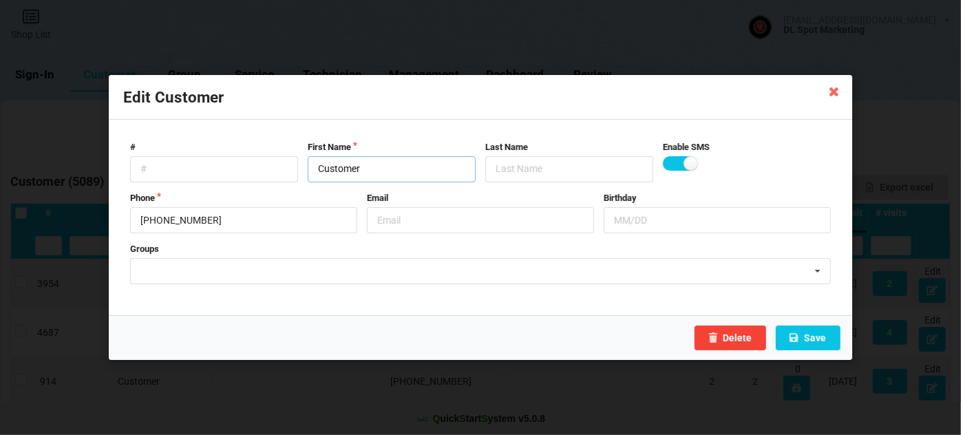
drag, startPoint x: 381, startPoint y: 172, endPoint x: 295, endPoint y: 178, distance: 86.2
click at [295, 178] on div "# First Name Customer Last Name Enable SMS" at bounding box center [480, 161] width 710 height 41
type input "Asra"
click at [518, 173] on input "text" at bounding box center [569, 169] width 168 height 26
type input "Firer"
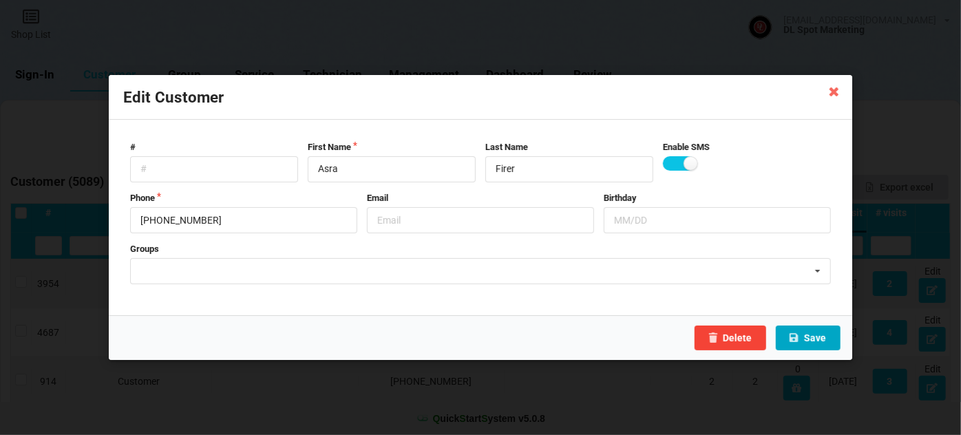
click at [807, 344] on button "Save" at bounding box center [808, 338] width 65 height 25
